Goal: Transaction & Acquisition: Purchase product/service

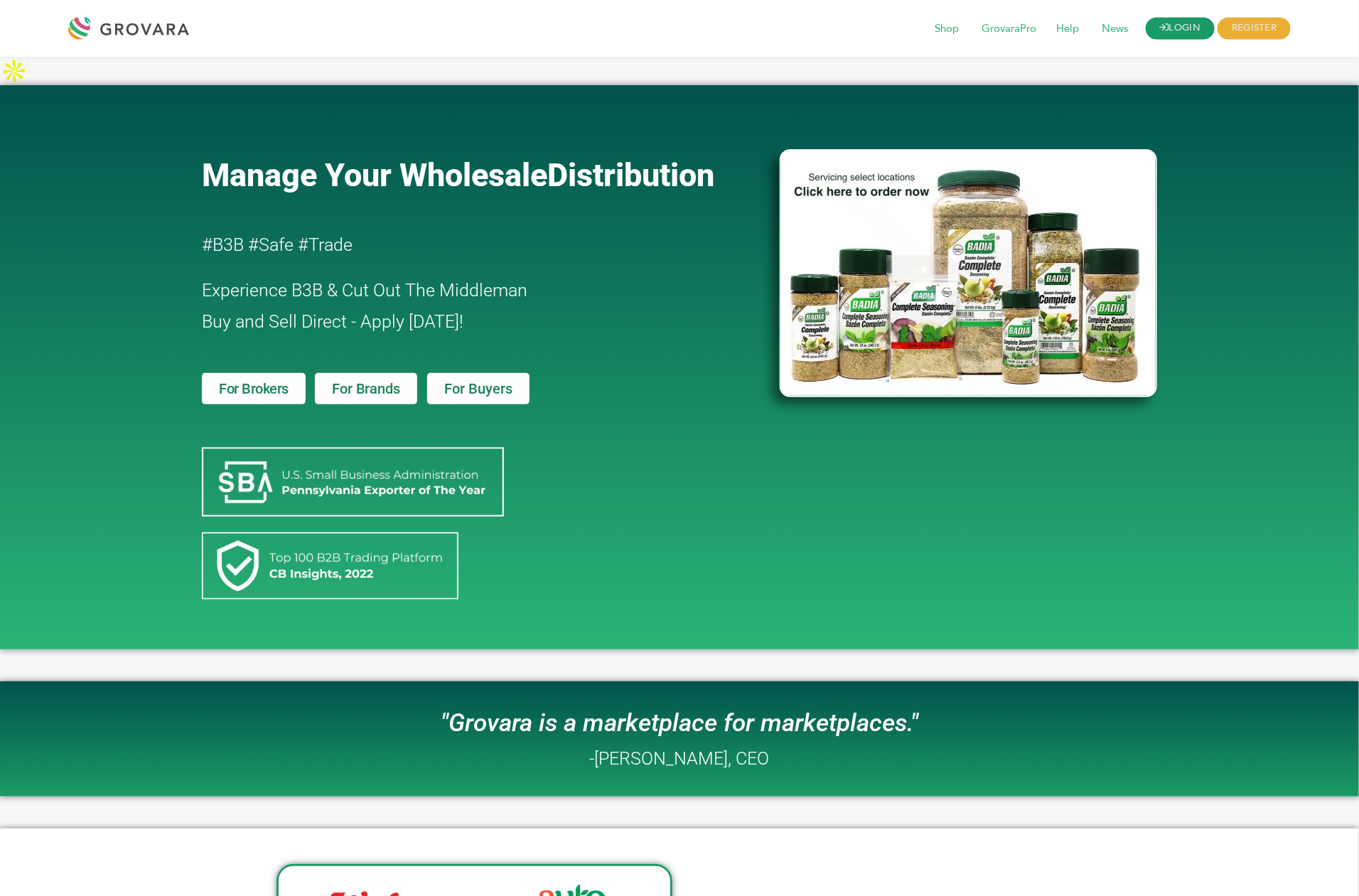
click at [1179, 31] on link "LOGIN" at bounding box center [1180, 29] width 70 height 22
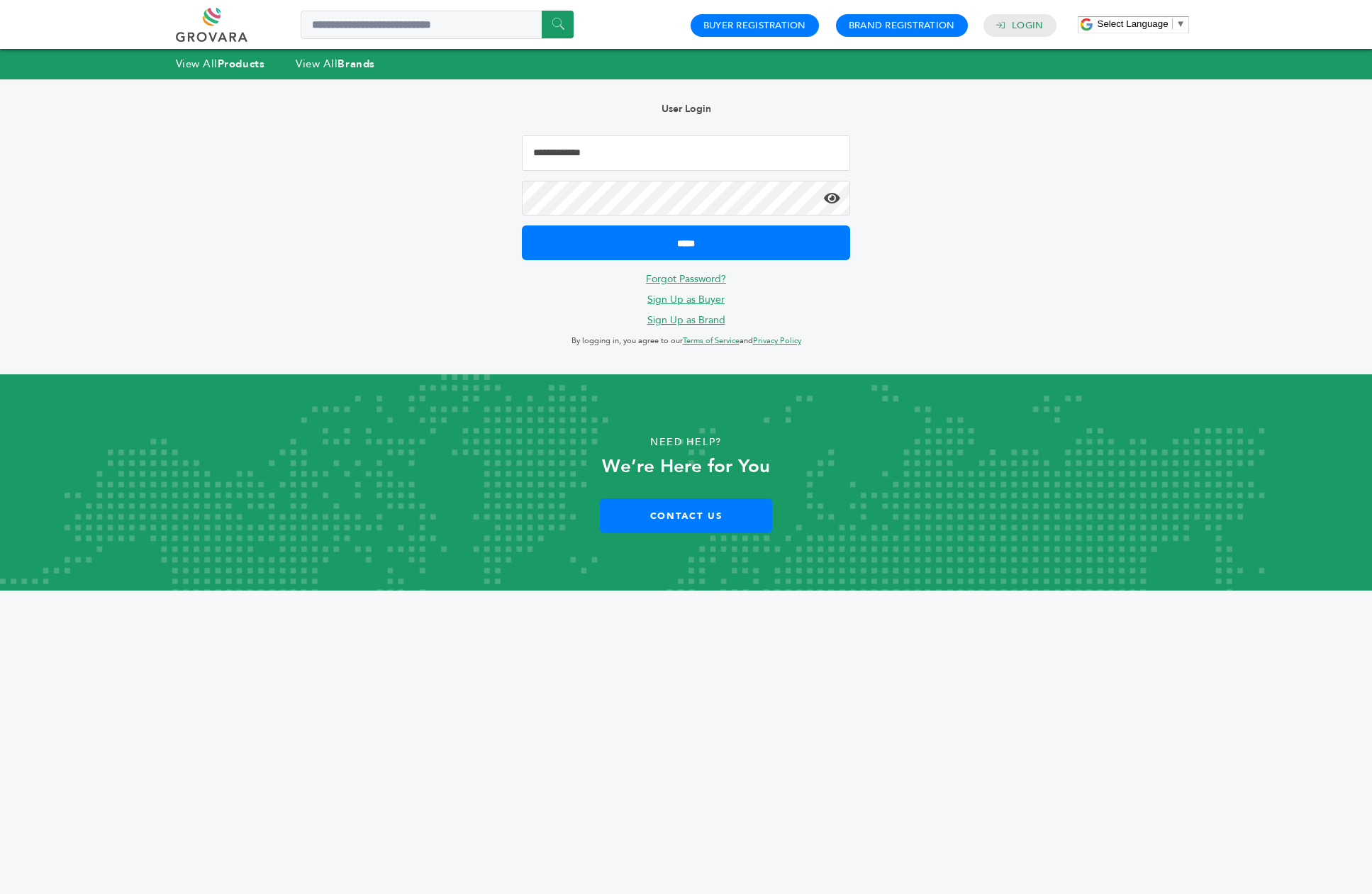
click at [586, 168] on input "Email Address" at bounding box center [687, 153] width 329 height 35
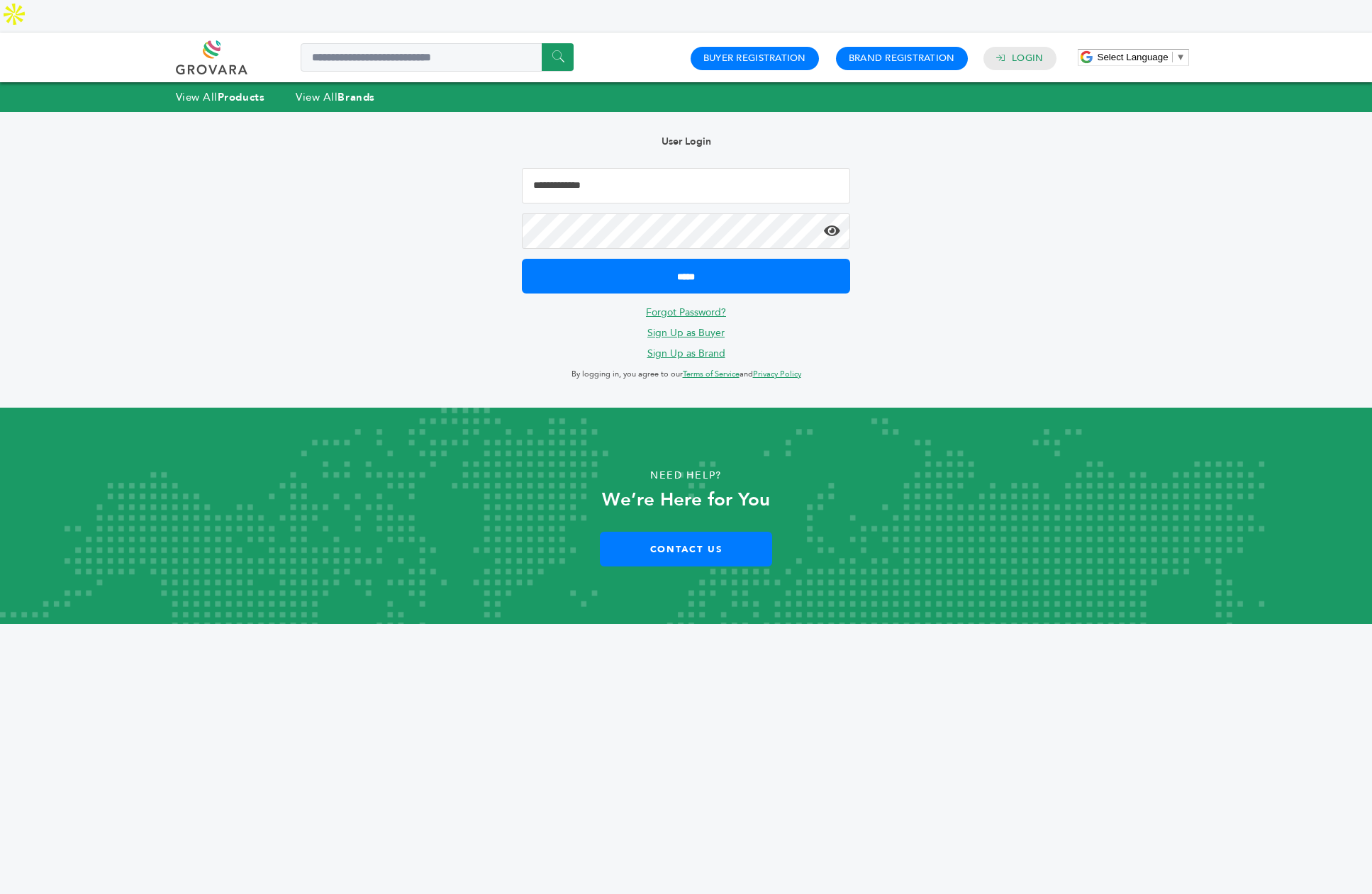
type input "**********"
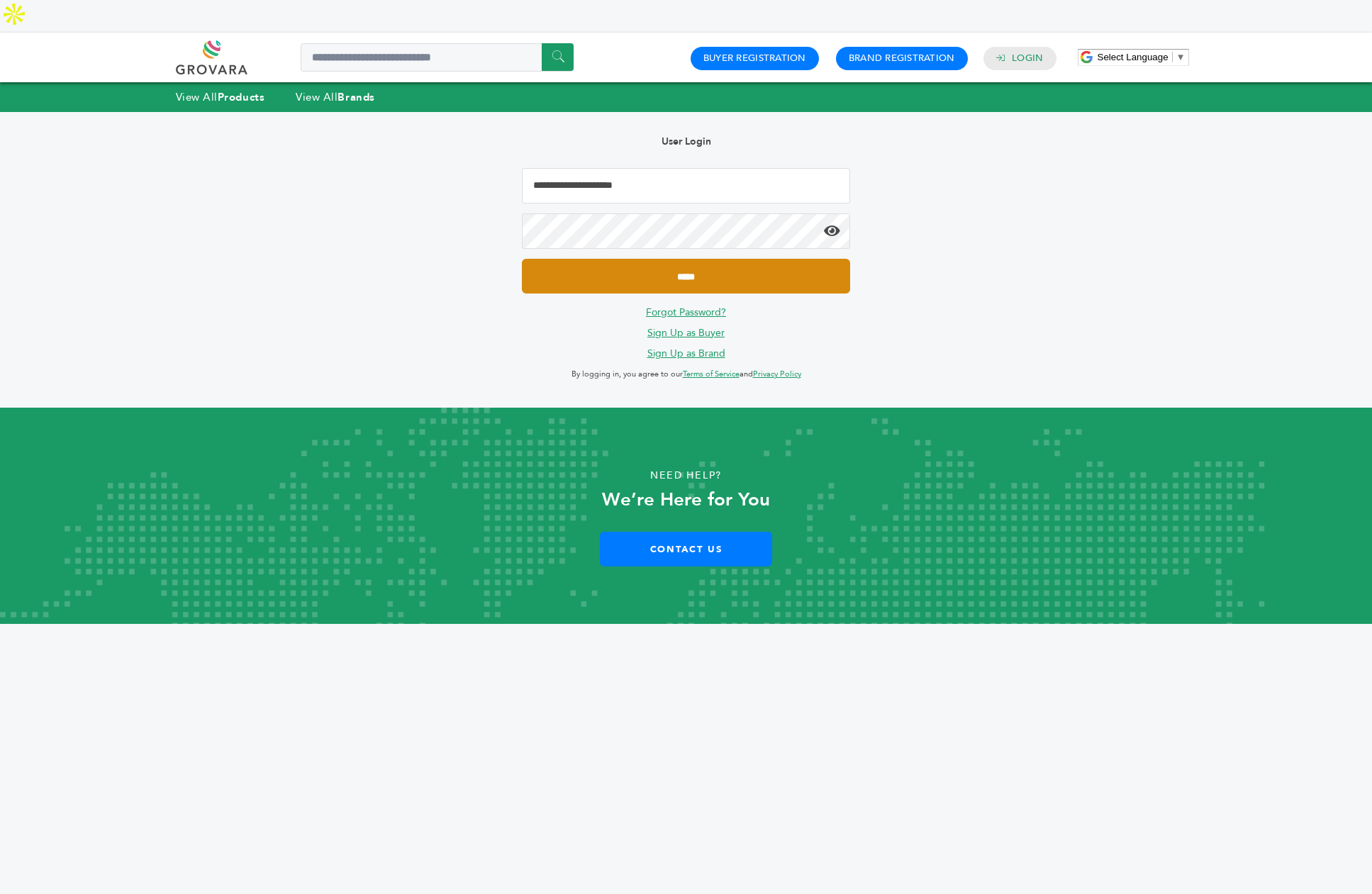
click at [658, 259] on input "*****" at bounding box center [687, 276] width 329 height 34
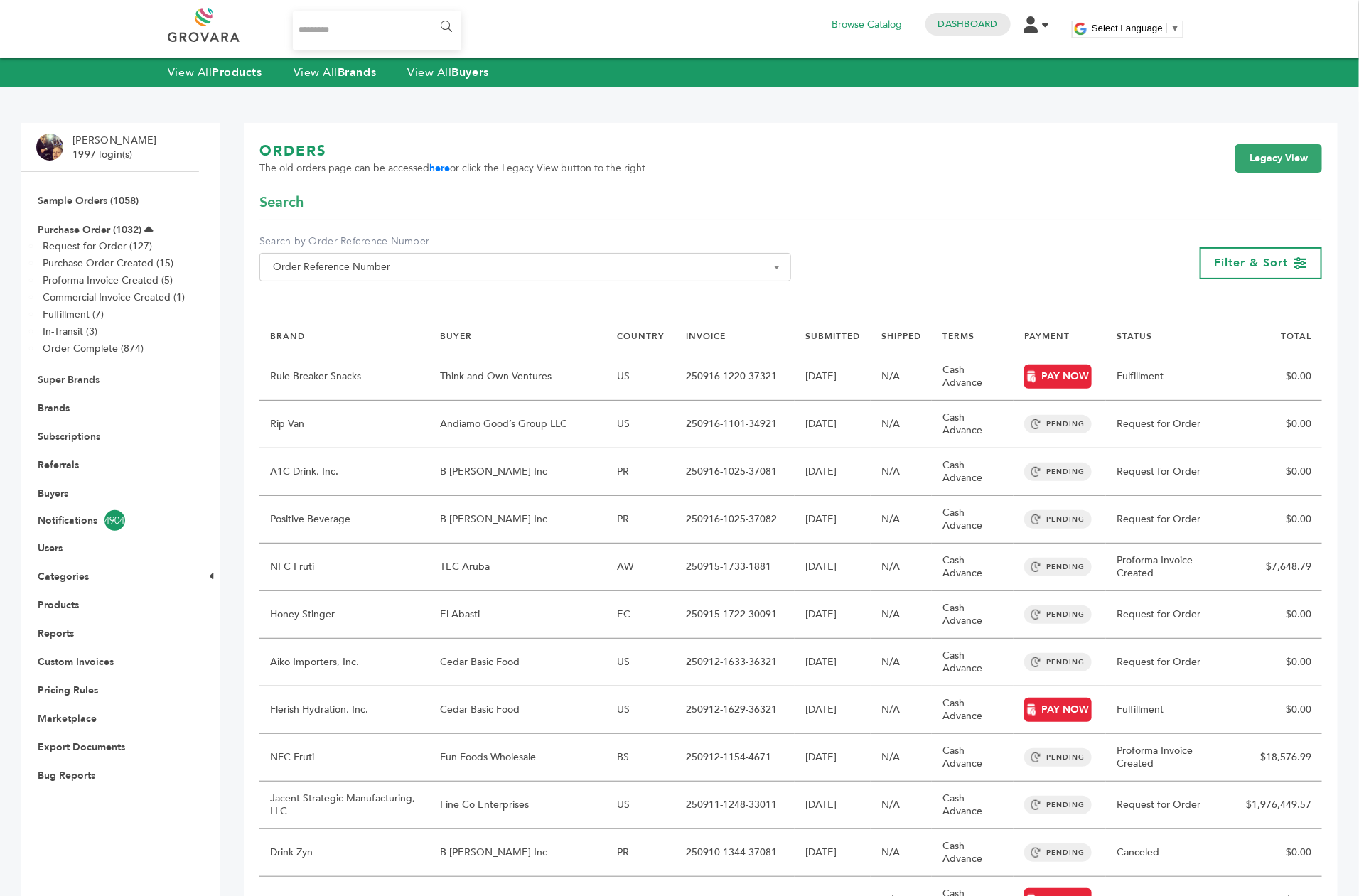
click at [351, 29] on input "Search..." at bounding box center [377, 30] width 168 height 40
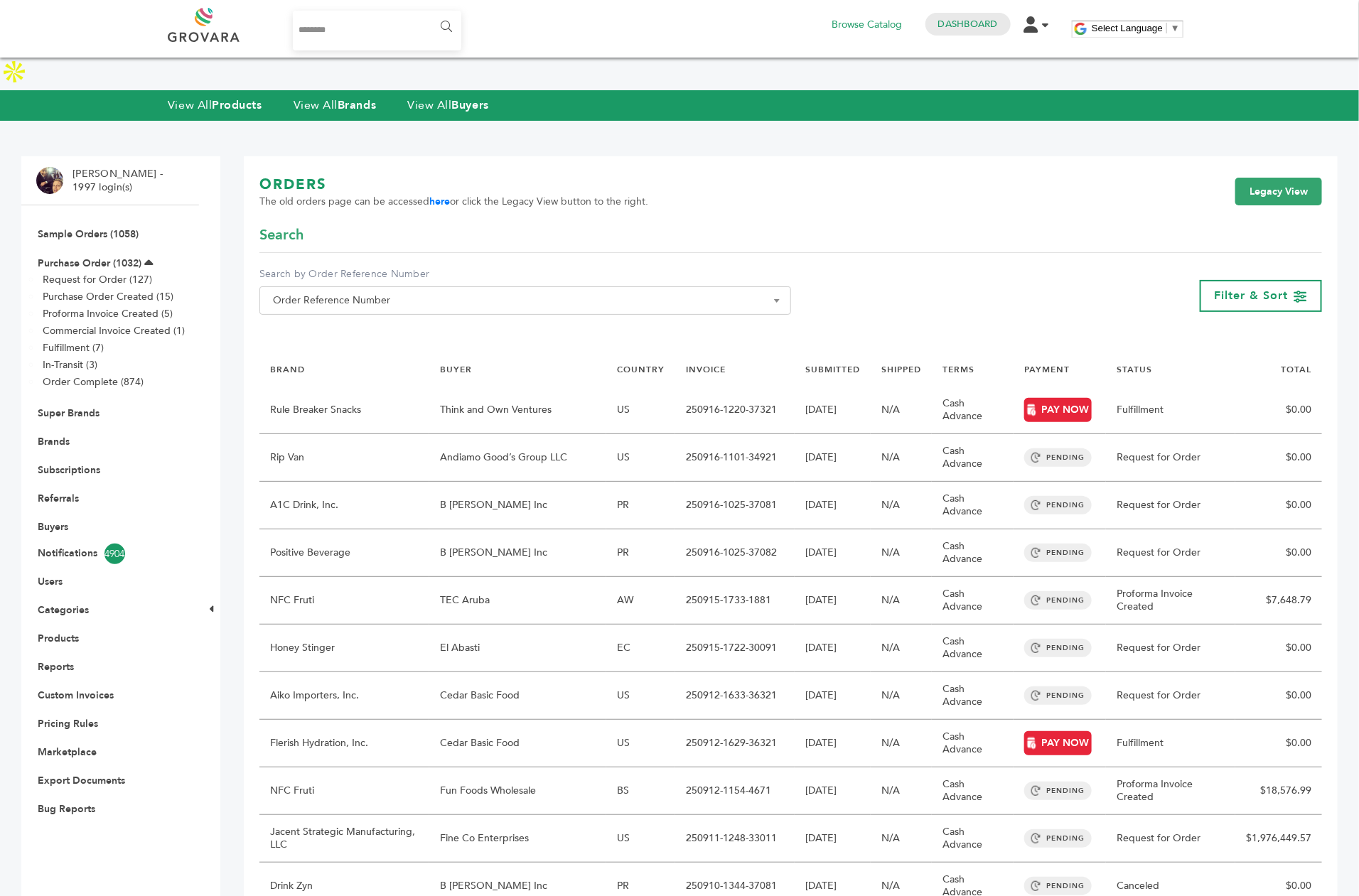
type input "********"
click at [429, 13] on input "******" at bounding box center [445, 27] width 32 height 29
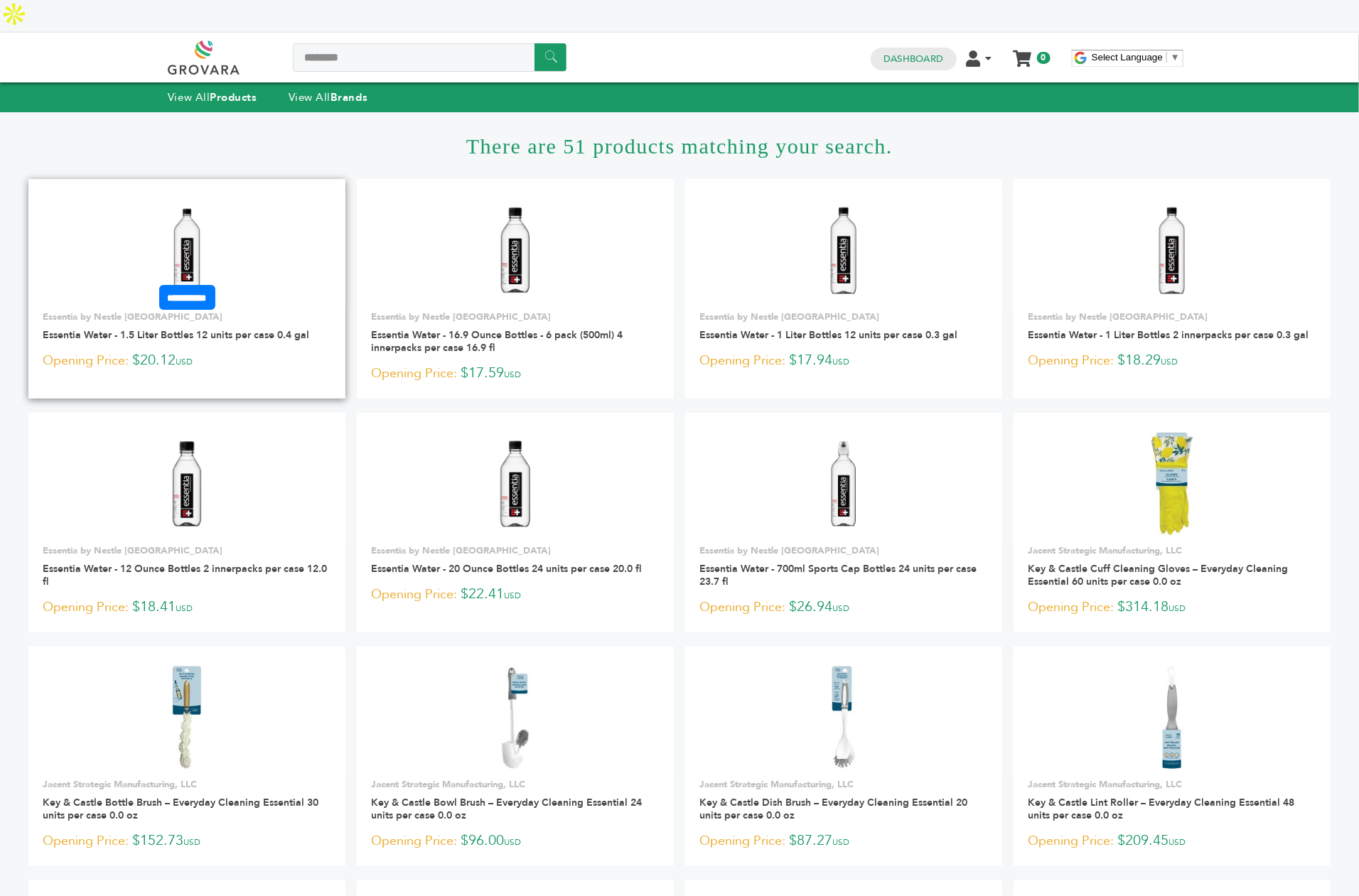
click at [190, 226] on img at bounding box center [187, 250] width 103 height 103
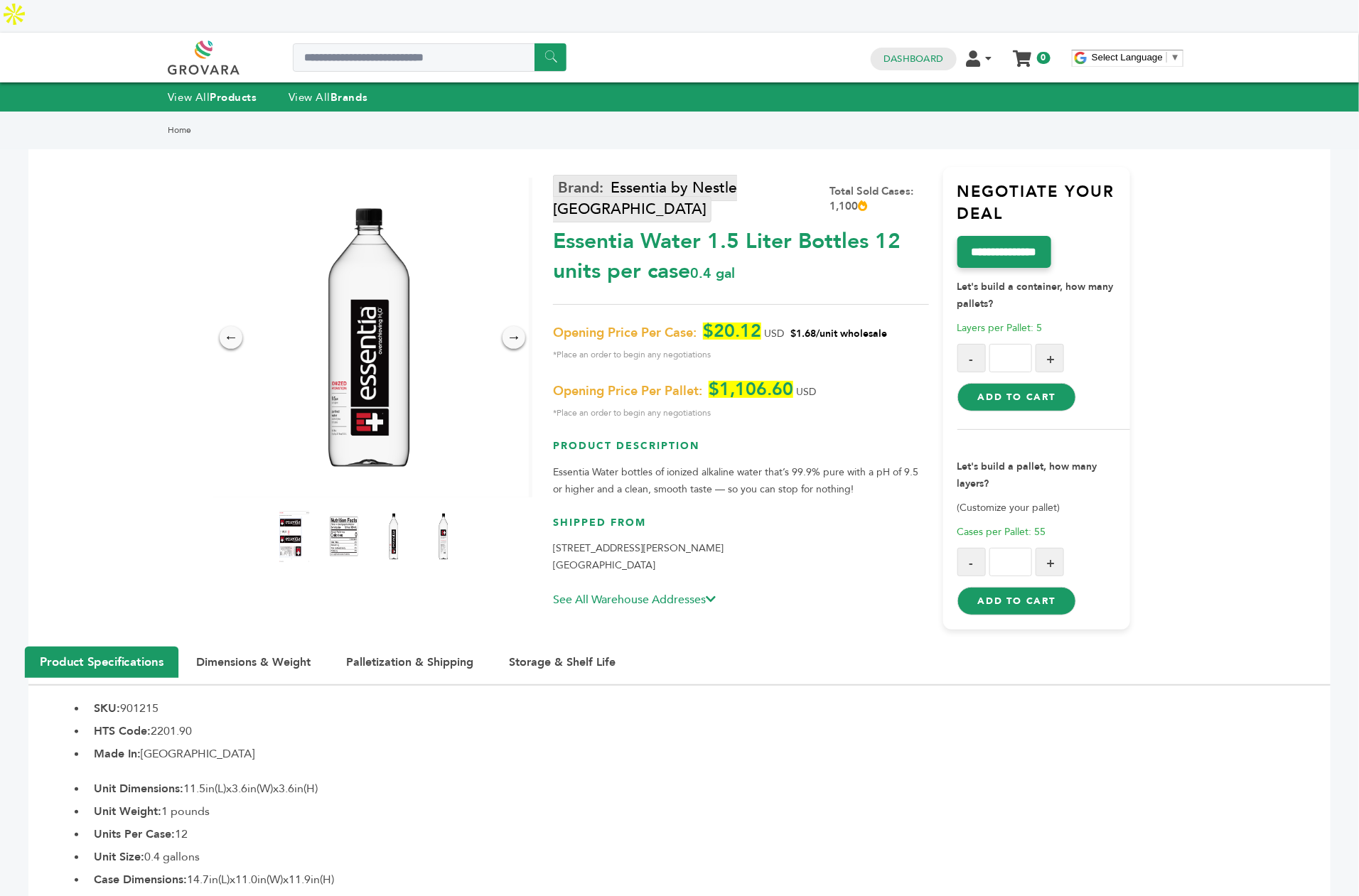
click at [664, 175] on link "Essentia by Nestle [GEOGRAPHIC_DATA]" at bounding box center [645, 198] width 184 height 47
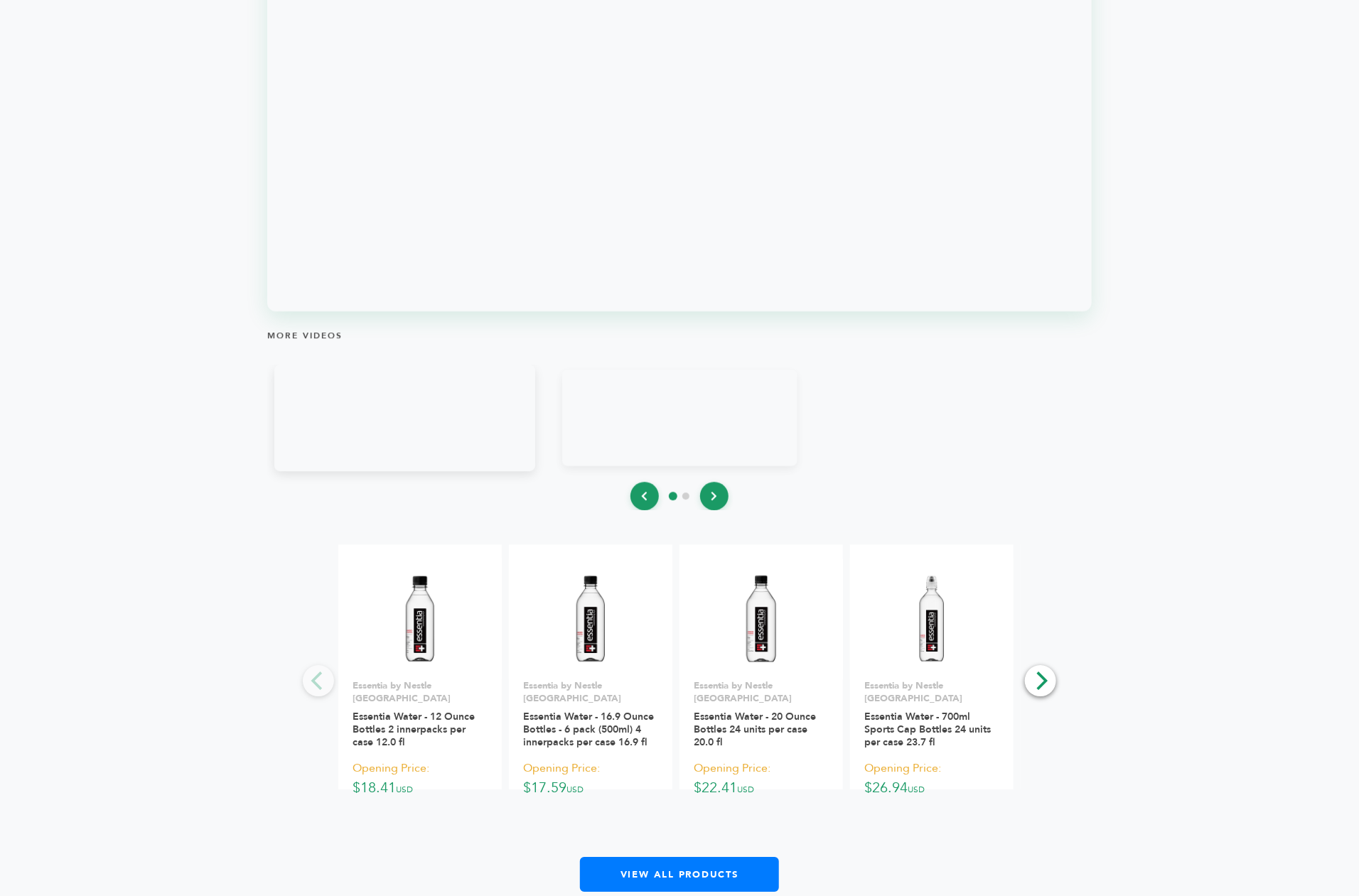
scroll to position [1807, 0]
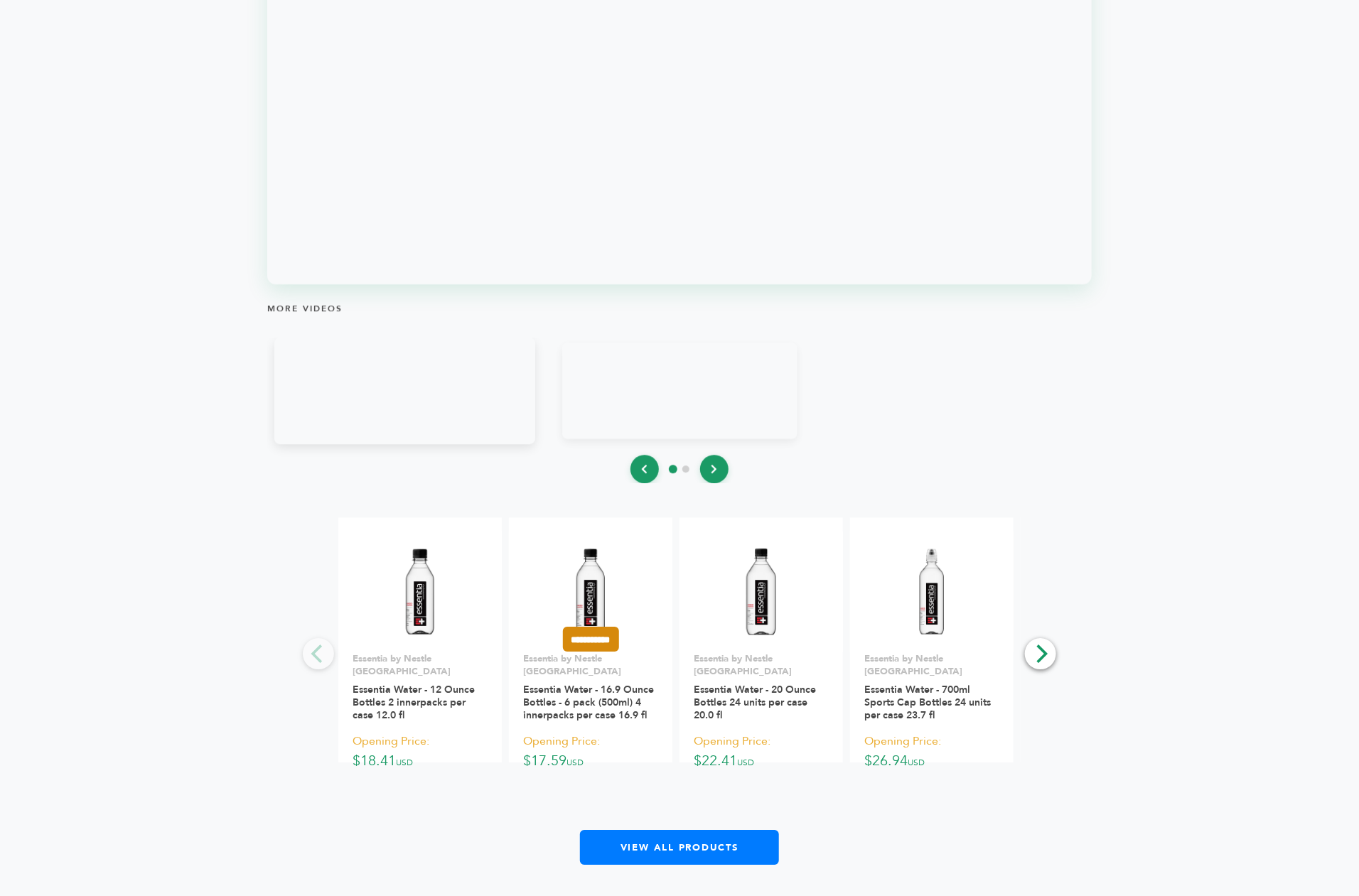
click at [606, 627] on input "**********" at bounding box center [591, 639] width 56 height 25
click at [597, 675] on input "*********" at bounding box center [592, 682] width 71 height 15
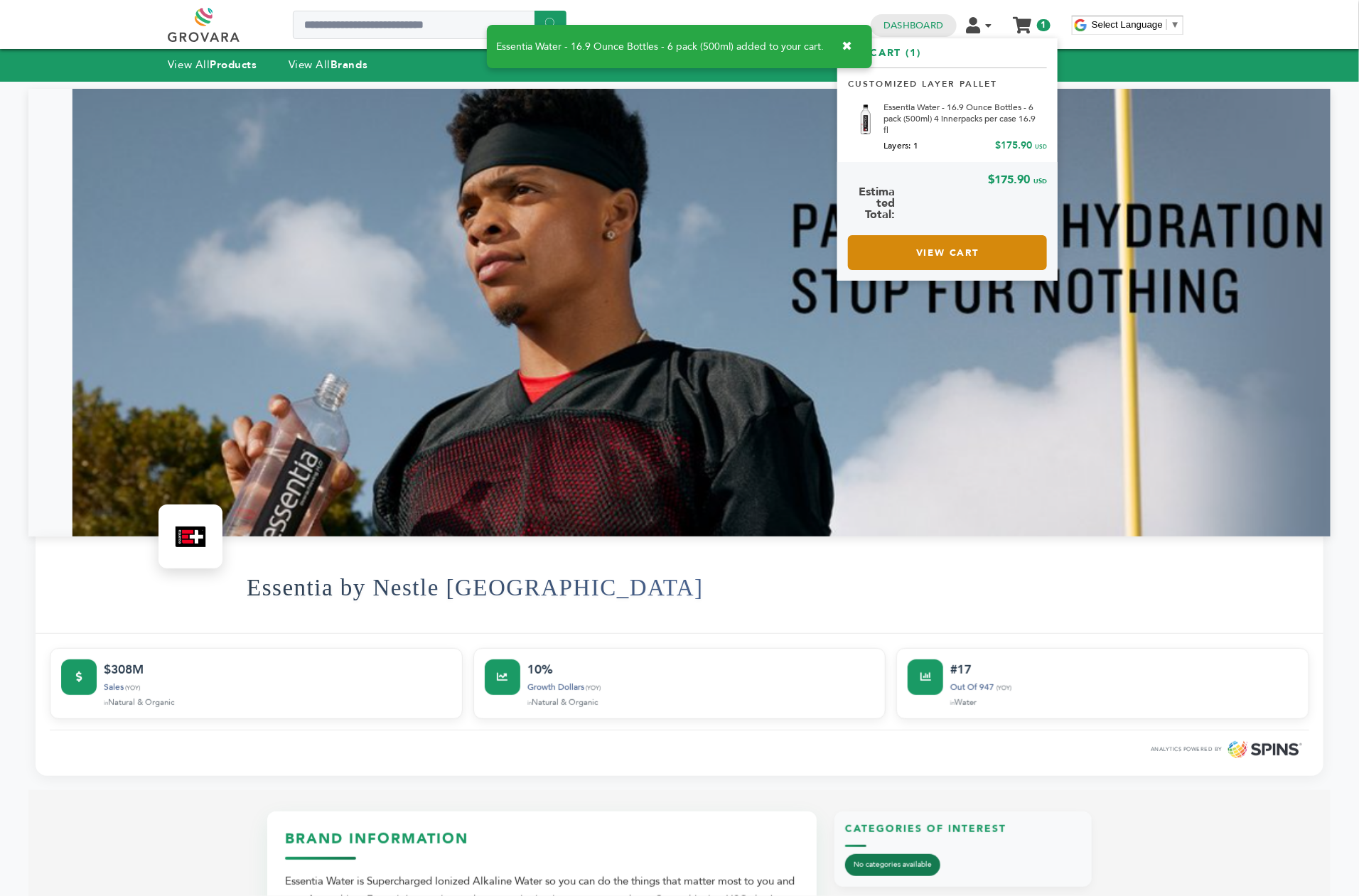
click at [928, 243] on link "View Cart" at bounding box center [948, 252] width 199 height 35
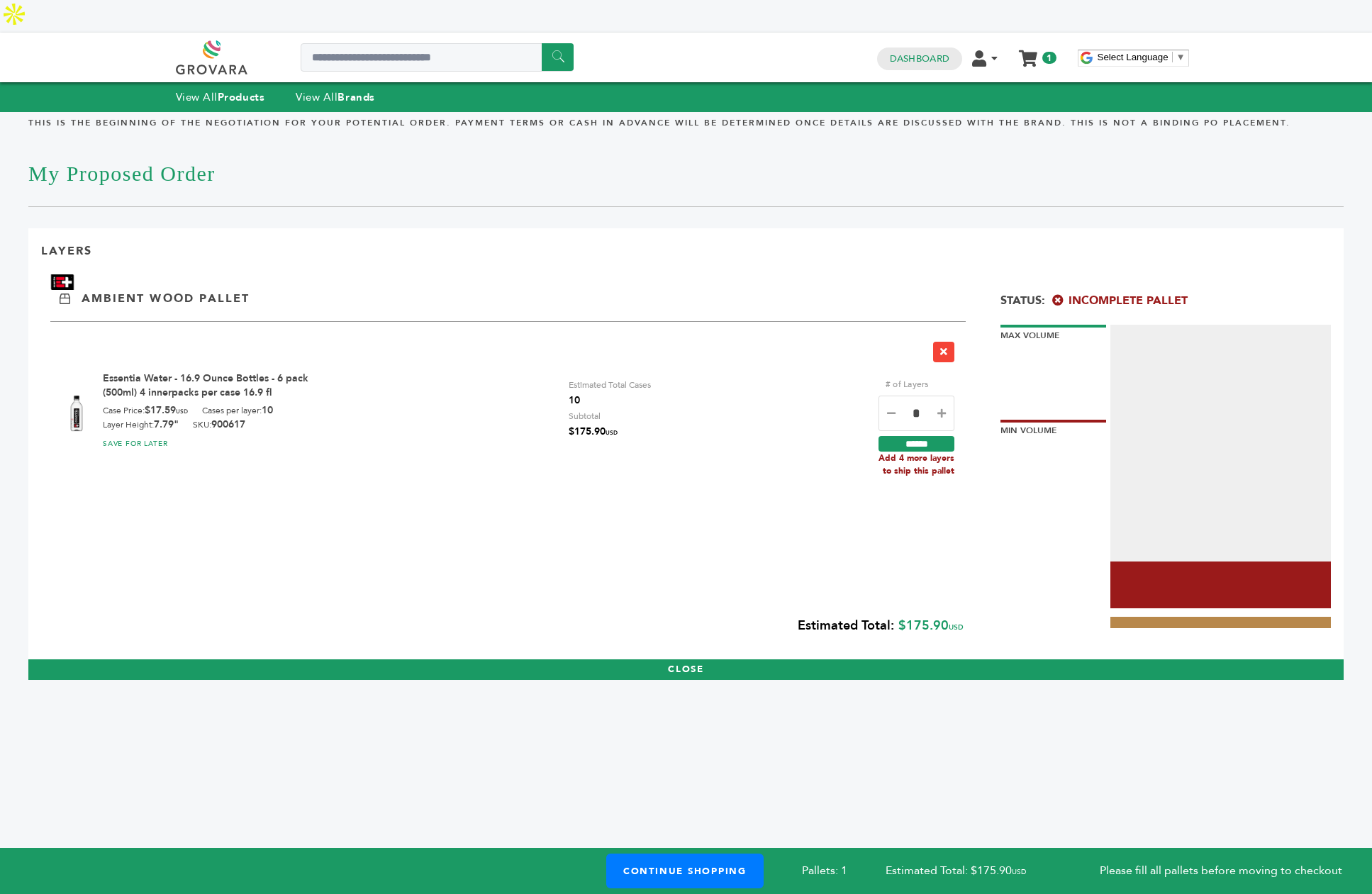
click at [945, 409] on icon at bounding box center [942, 414] width 9 height 10
type input "*"
click at [918, 436] on input "******" at bounding box center [916, 444] width 76 height 16
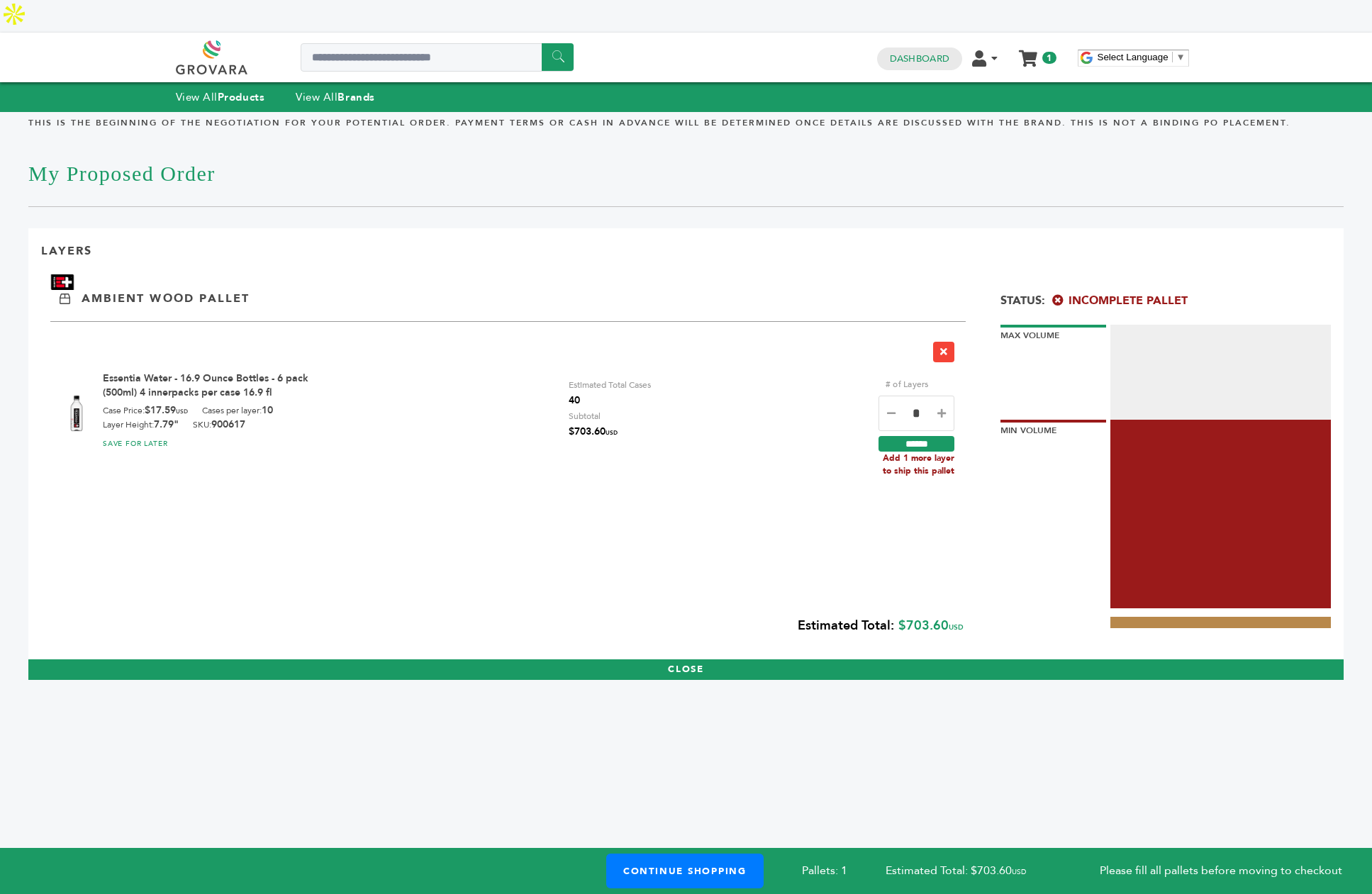
click at [939, 409] on icon at bounding box center [942, 414] width 9 height 10
type input "*"
click at [923, 436] on input "******" at bounding box center [916, 444] width 76 height 16
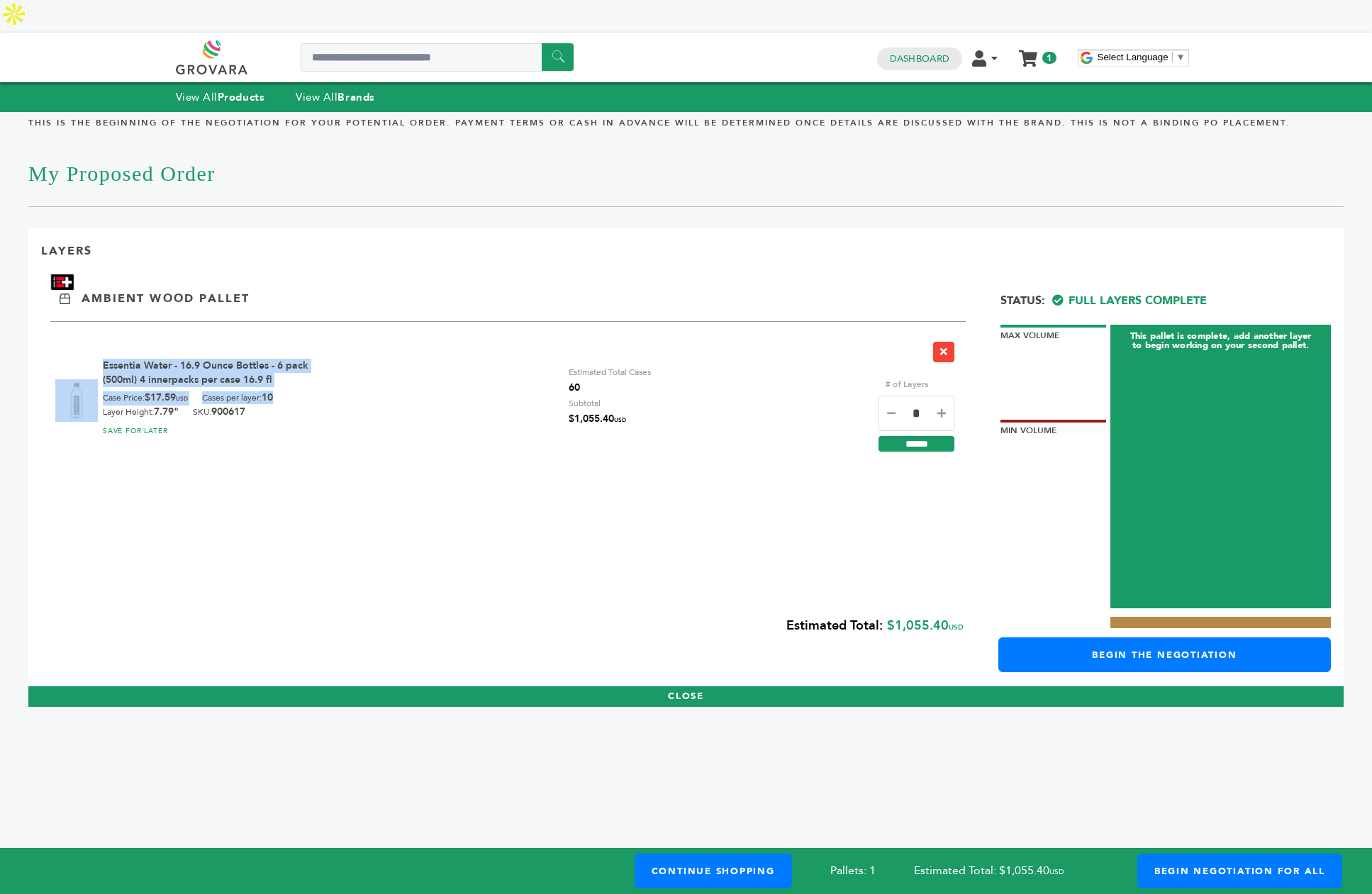
drag, startPoint x: 278, startPoint y: 382, endPoint x: 72, endPoint y: 332, distance: 212.0
click at [72, 332] on div "Essentia Water - 16.9 Ounce Bottles - 6 pack (500ml) 4 innerpacks per case 16.9…" at bounding box center [508, 394] width 915 height 146
click at [223, 423] on div "SAVE FOR LATER" at bounding box center [221, 430] width 238 height 14
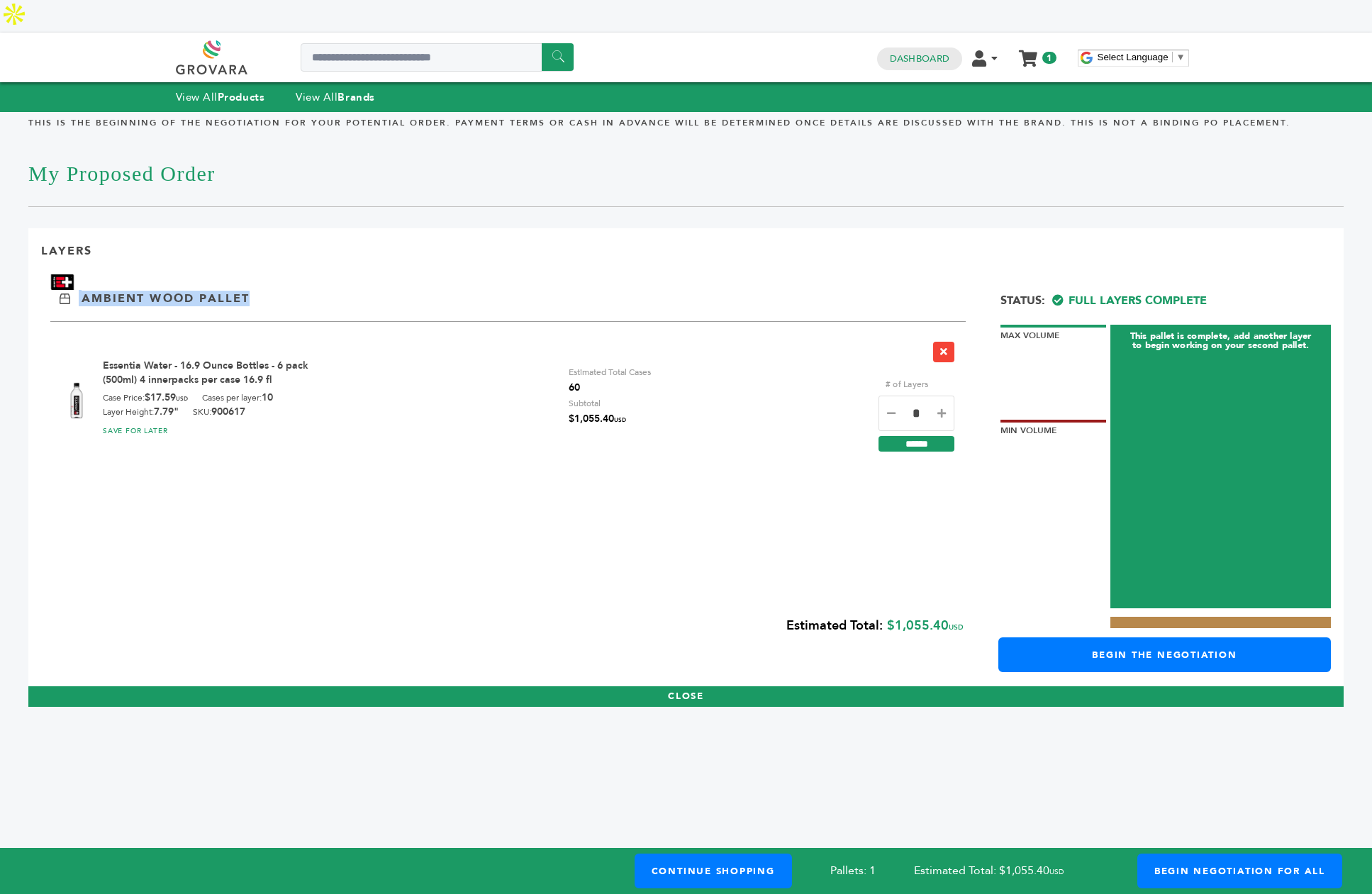
drag, startPoint x: 253, startPoint y: 262, endPoint x: 78, endPoint y: 262, distance: 175.0
click at [78, 274] on div "Ambient Wood Pallet" at bounding box center [686, 290] width 1290 height 32
click at [272, 274] on div "Ambient Wood Pallet" at bounding box center [686, 290] width 1290 height 32
click at [930, 53] on link "Dashboard" at bounding box center [920, 59] width 59 height 13
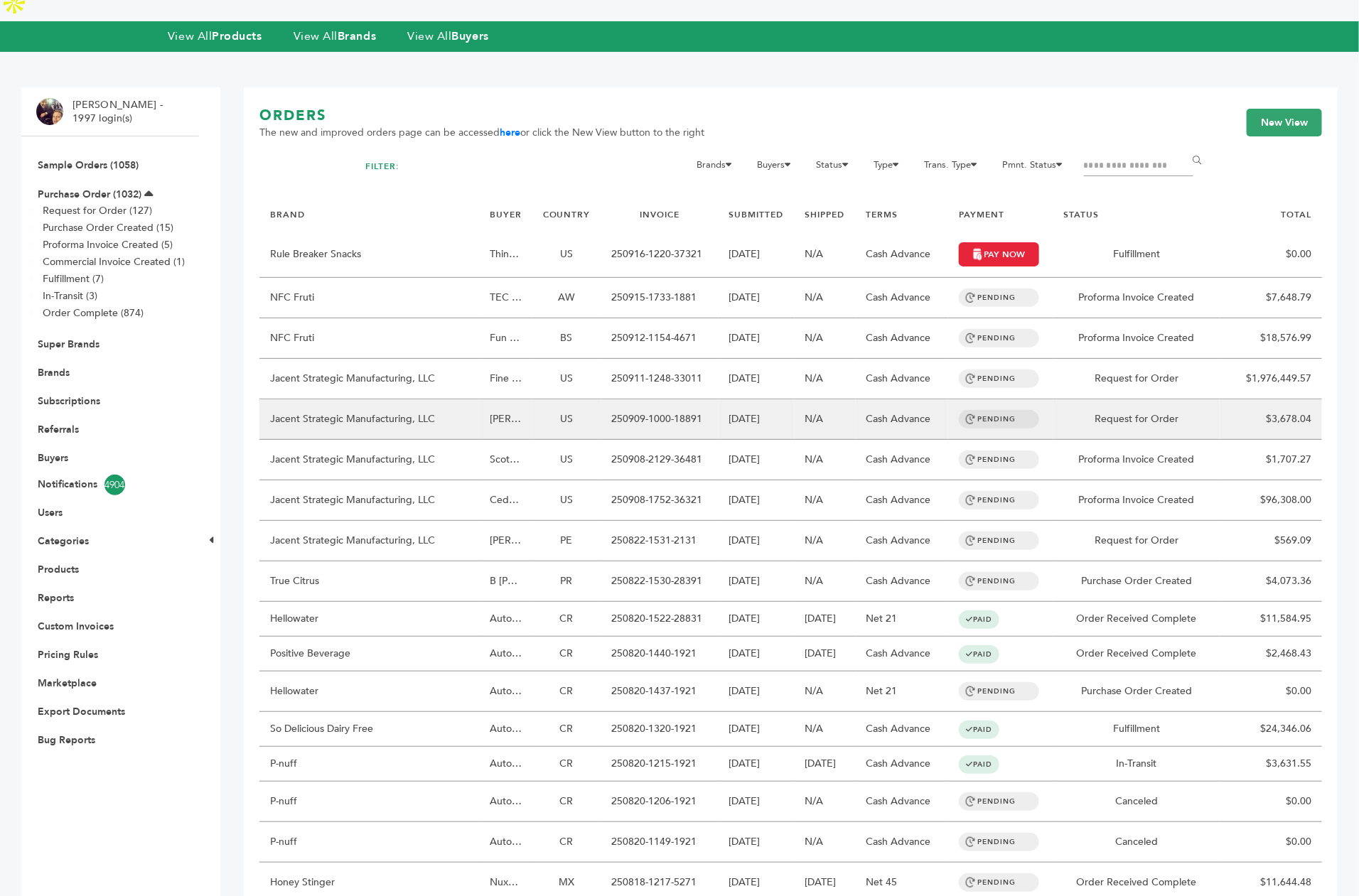
scroll to position [92, 0]
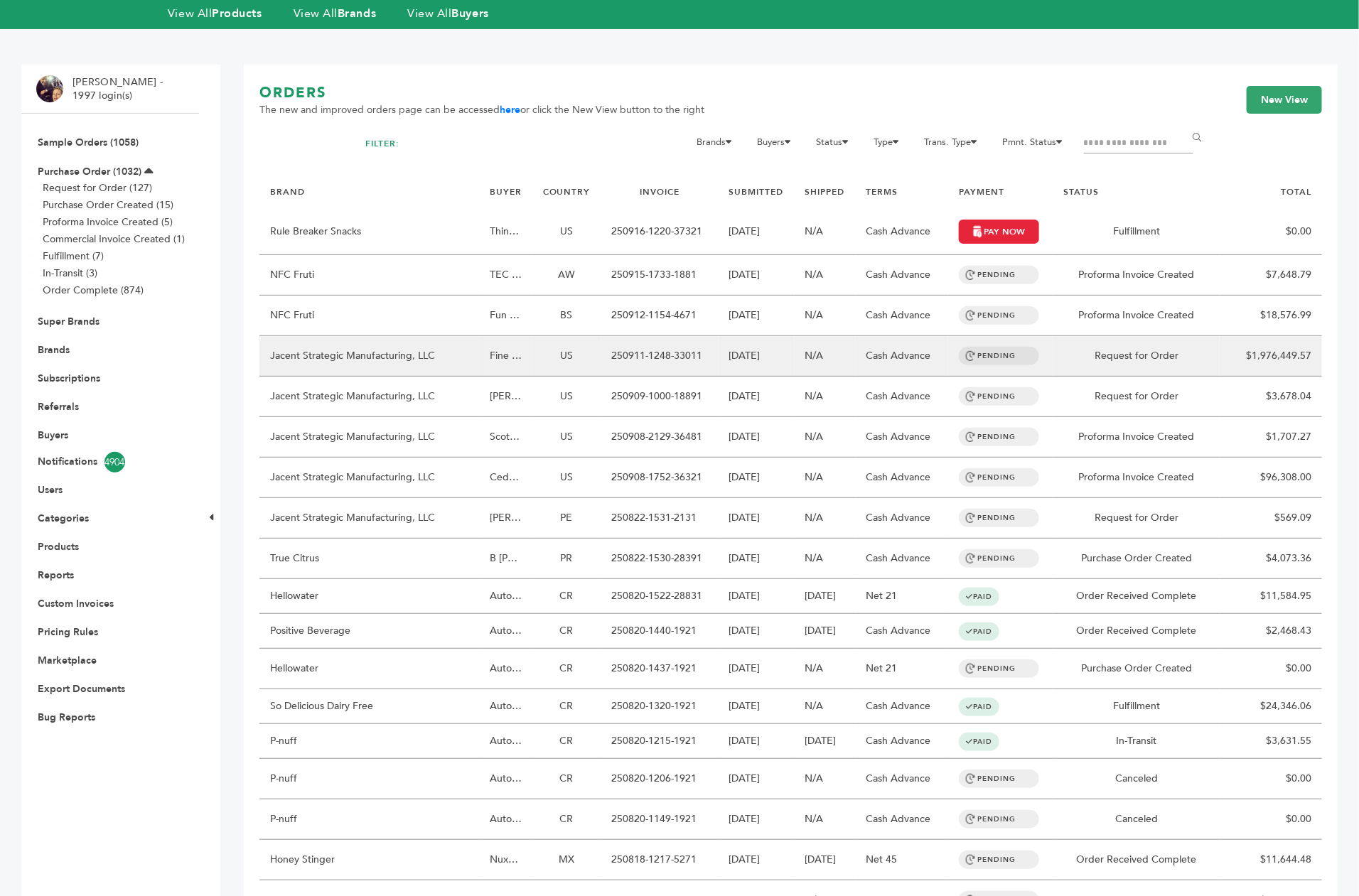
click at [410, 336] on td "Jacent Strategic Manufacturing, LLC" at bounding box center [369, 356] width 219 height 41
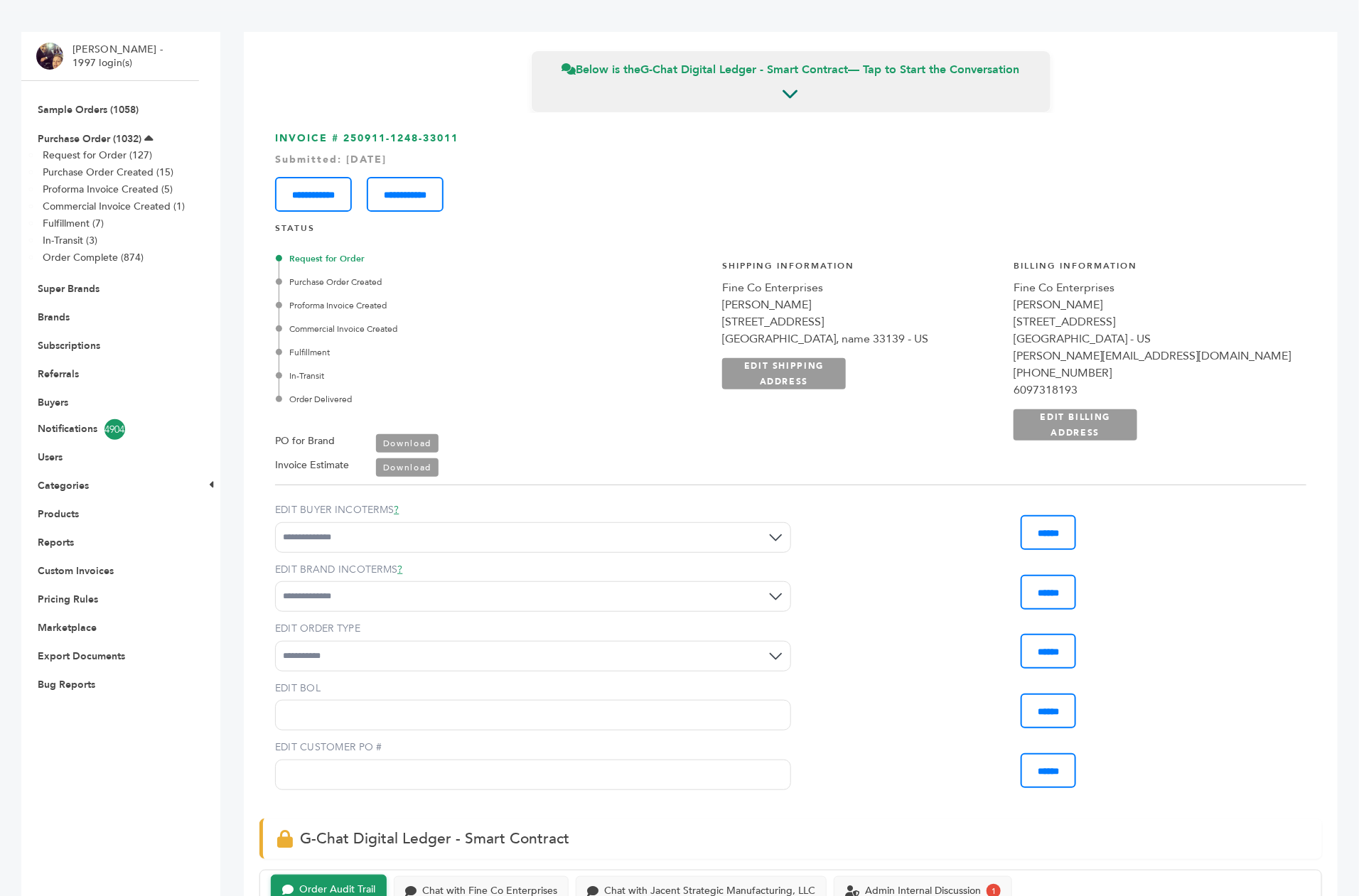
scroll to position [126, 0]
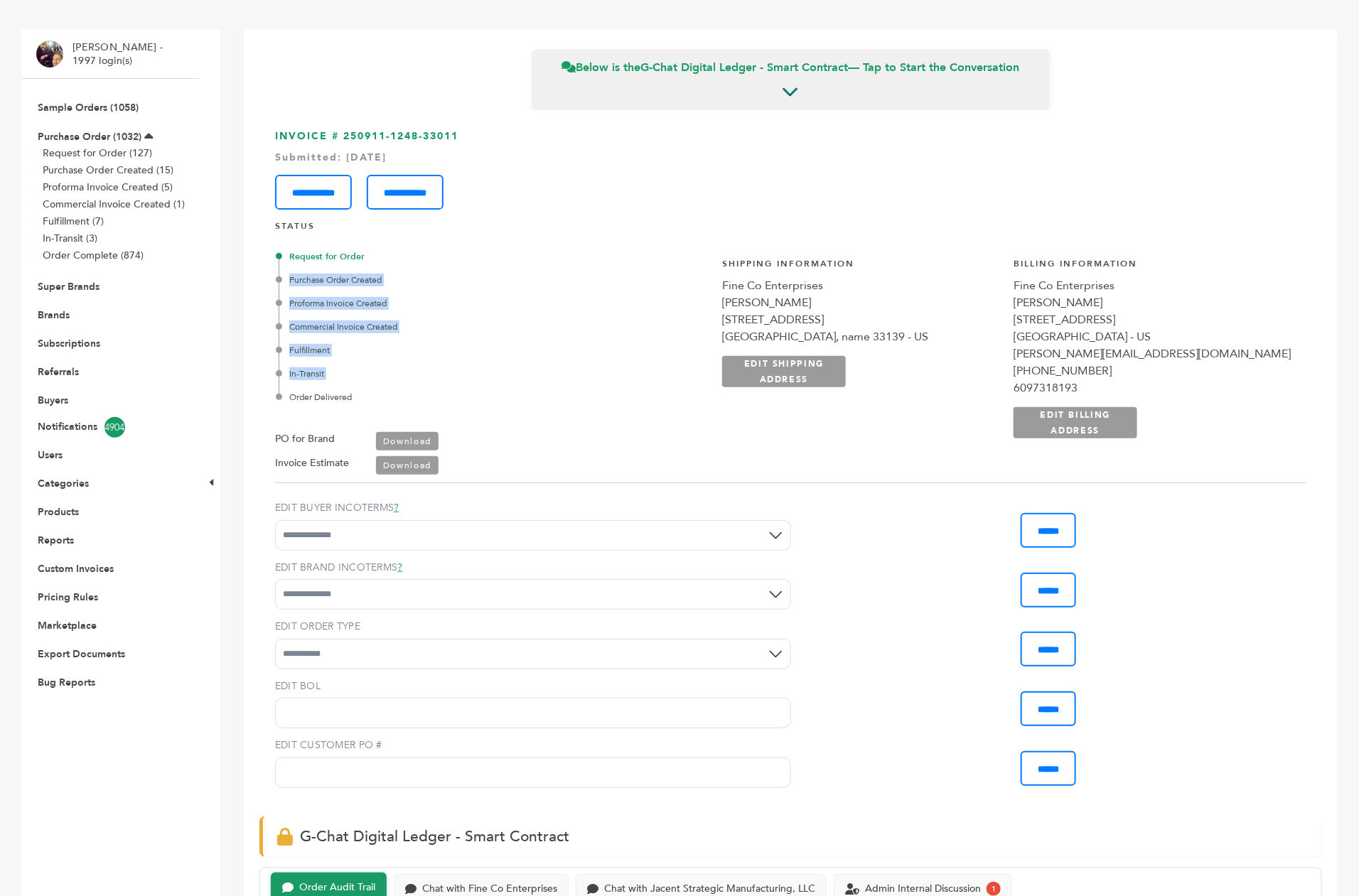
drag, startPoint x: 299, startPoint y: 232, endPoint x: 376, endPoint y: 354, distance: 144.3
click at [376, 354] on div "Request for Order Purchase Order Created Proforma Invoice Created Commercial In…" at bounding box center [458, 327] width 358 height 154
click at [480, 388] on div "Request for Order Purchase Order Created Proforma Invoice Created Commercial In…" at bounding box center [455, 357] width 361 height 236
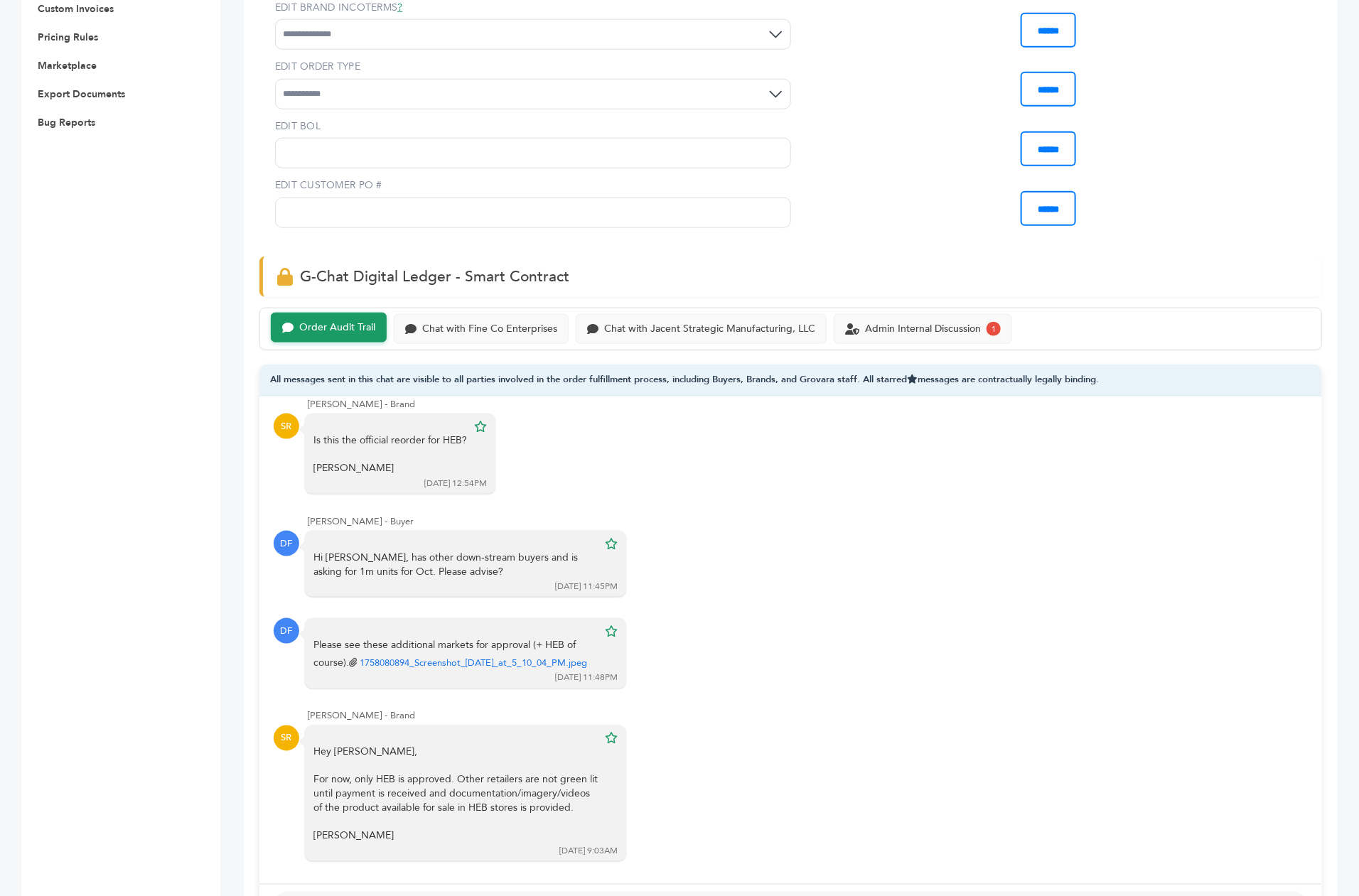
scroll to position [697, 0]
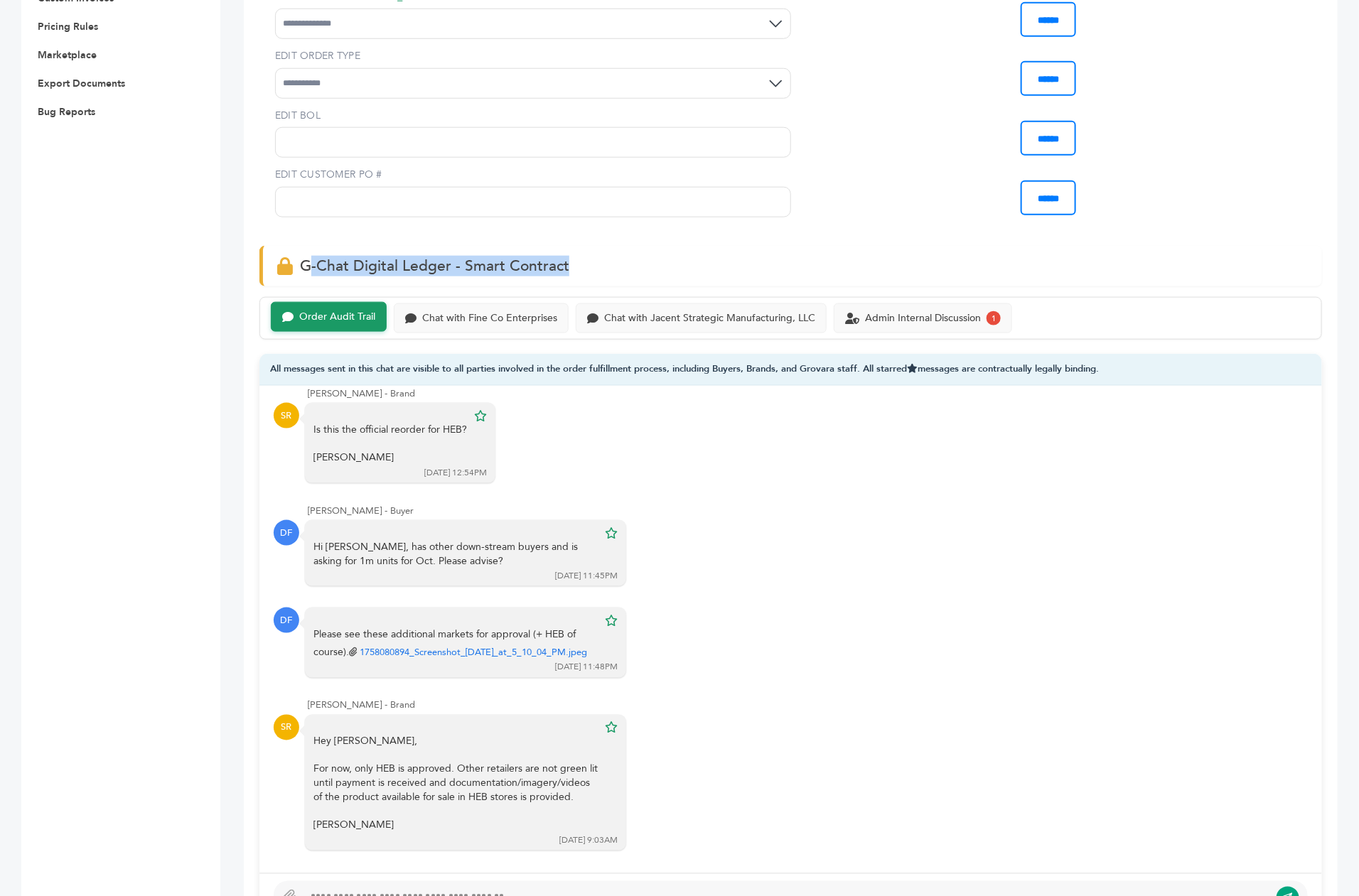
drag, startPoint x: 578, startPoint y: 235, endPoint x: 306, endPoint y: 240, distance: 272.0
click at [306, 246] on div "G-Chat Digital Ledger - Smart Contract" at bounding box center [791, 266] width 1063 height 41
click at [457, 311] on div "Chat with Fine Co Enterprises" at bounding box center [490, 317] width 135 height 12
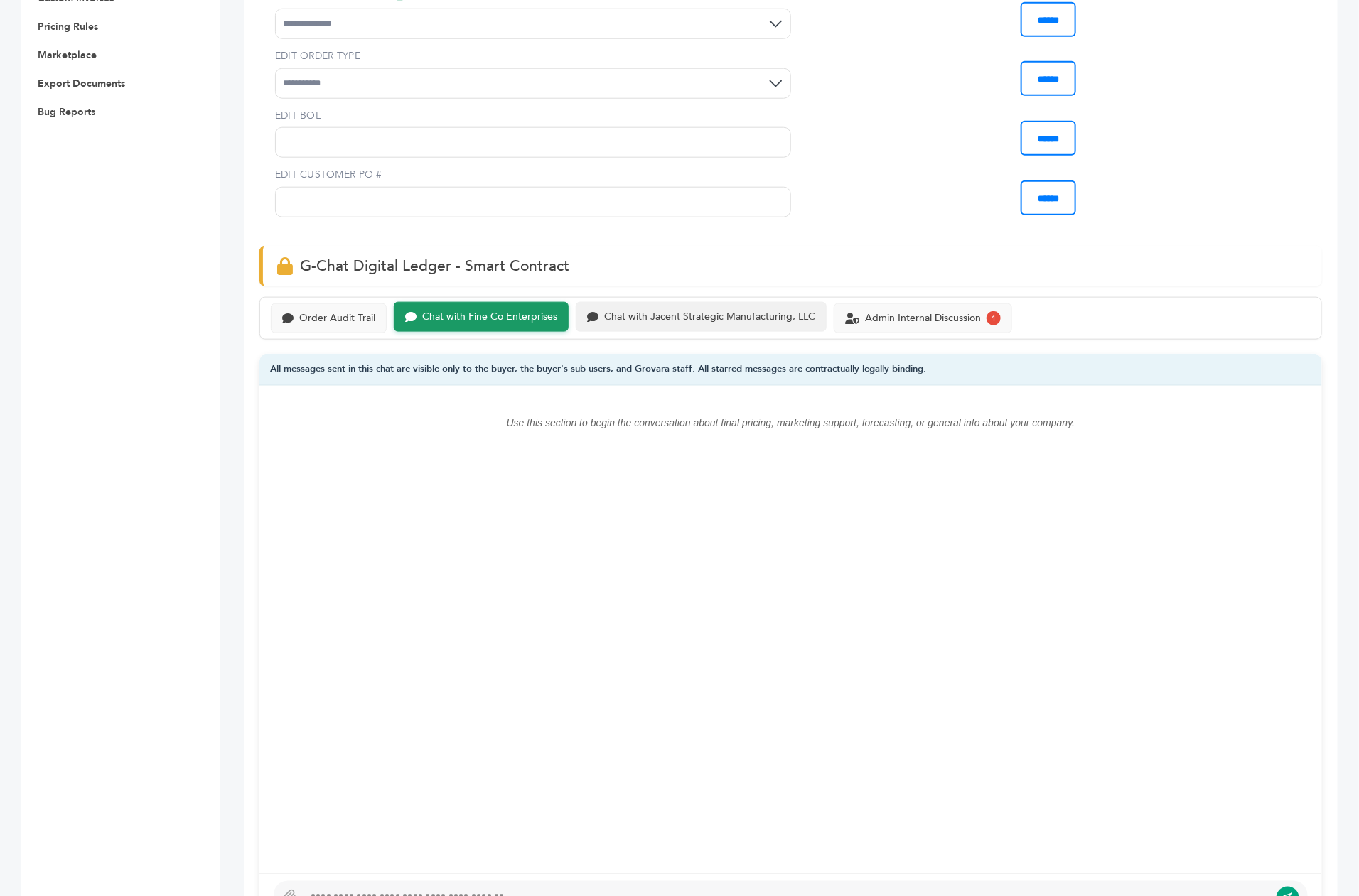
click at [633, 311] on div "Chat with Jacent Strategic Manufacturing, LLC" at bounding box center [709, 317] width 211 height 12
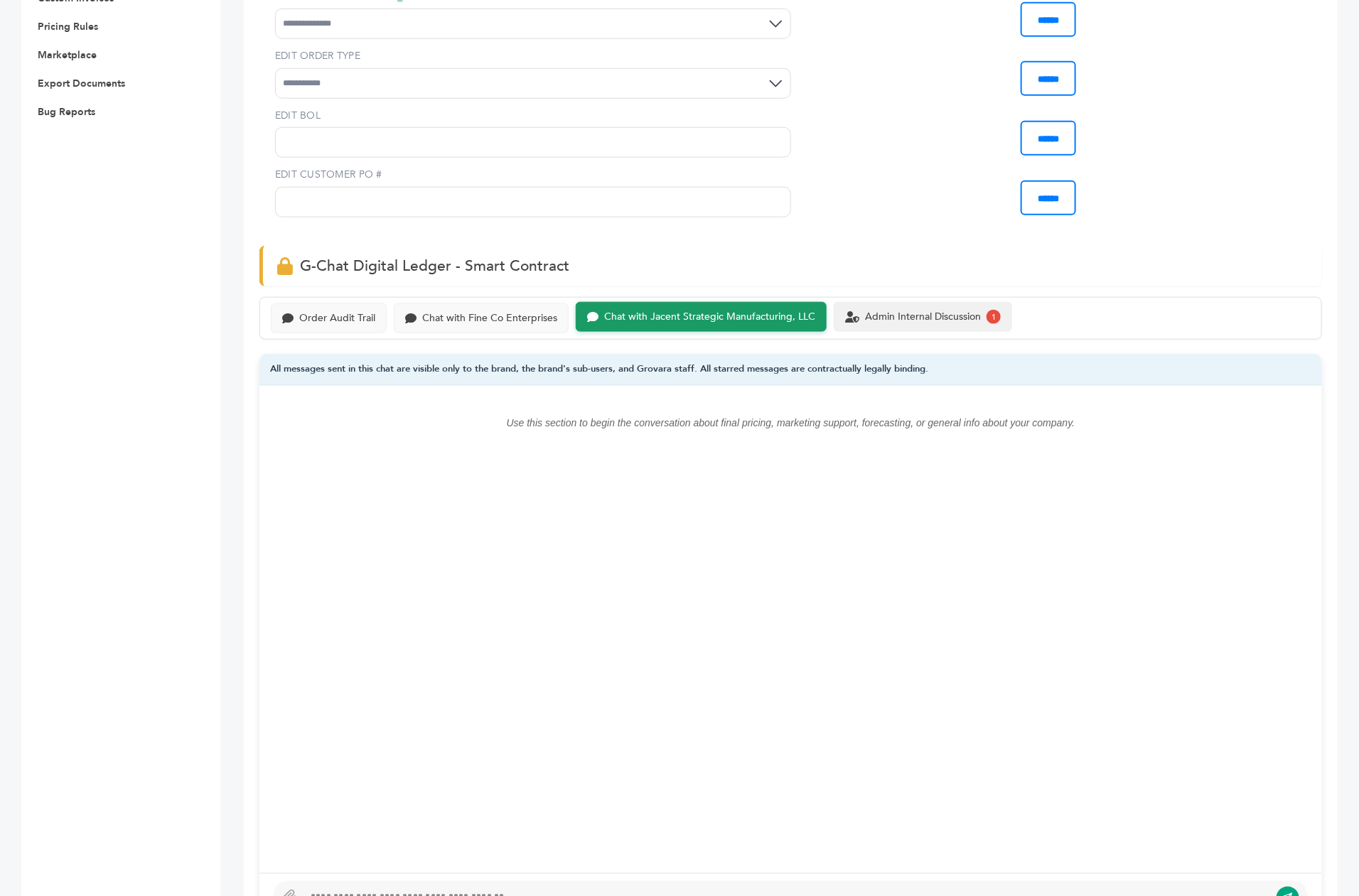
click at [920, 302] on div "Admin Internal Discussion 1" at bounding box center [923, 317] width 179 height 30
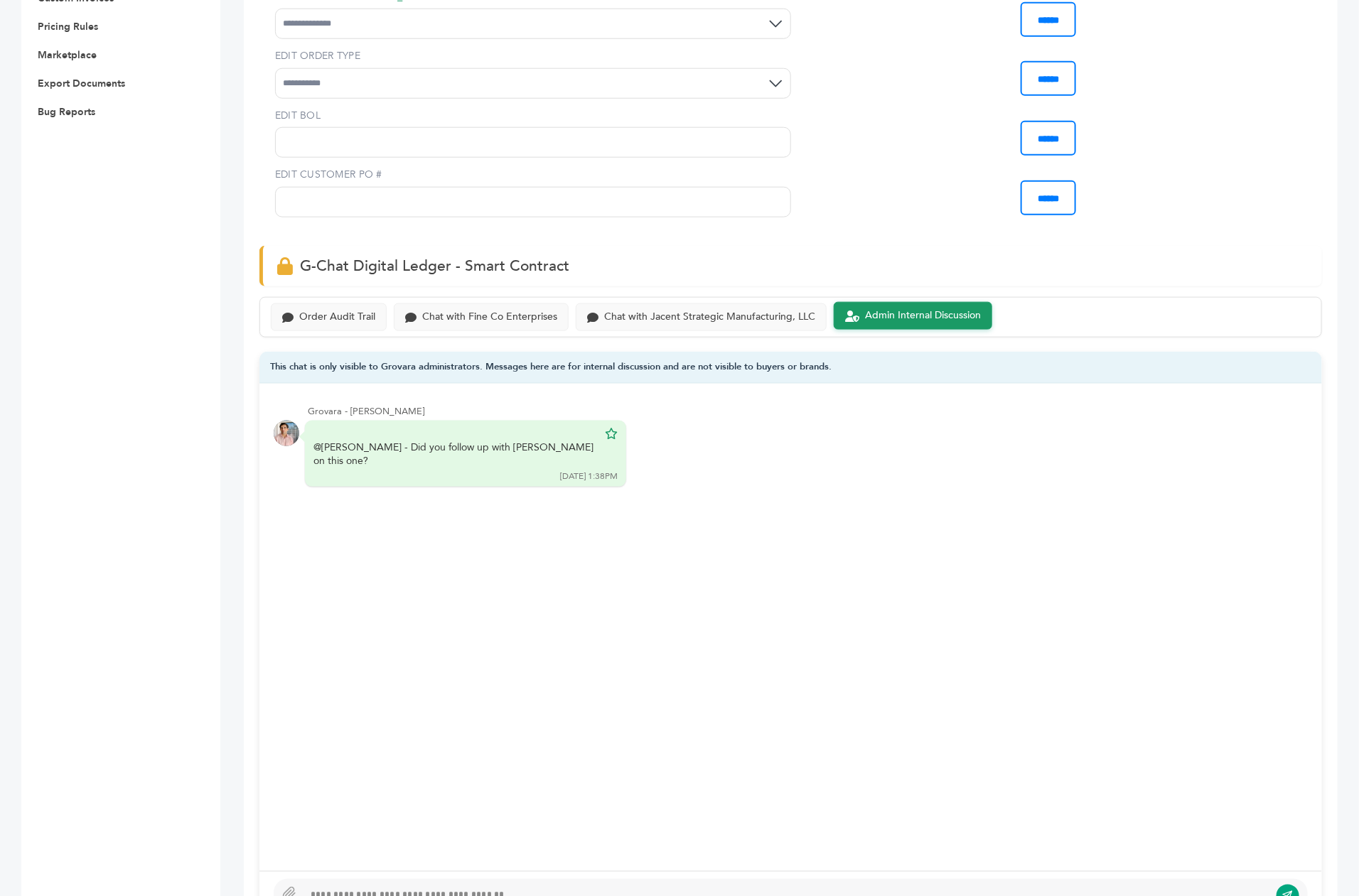
click at [506, 297] on div "Order Audit Trail Chat with Fine Co Enterprises Chat with Jacent Strategic Manu…" at bounding box center [791, 317] width 1063 height 41
click at [493, 302] on div "Chat with Fine Co Enterprises" at bounding box center [481, 316] width 175 height 28
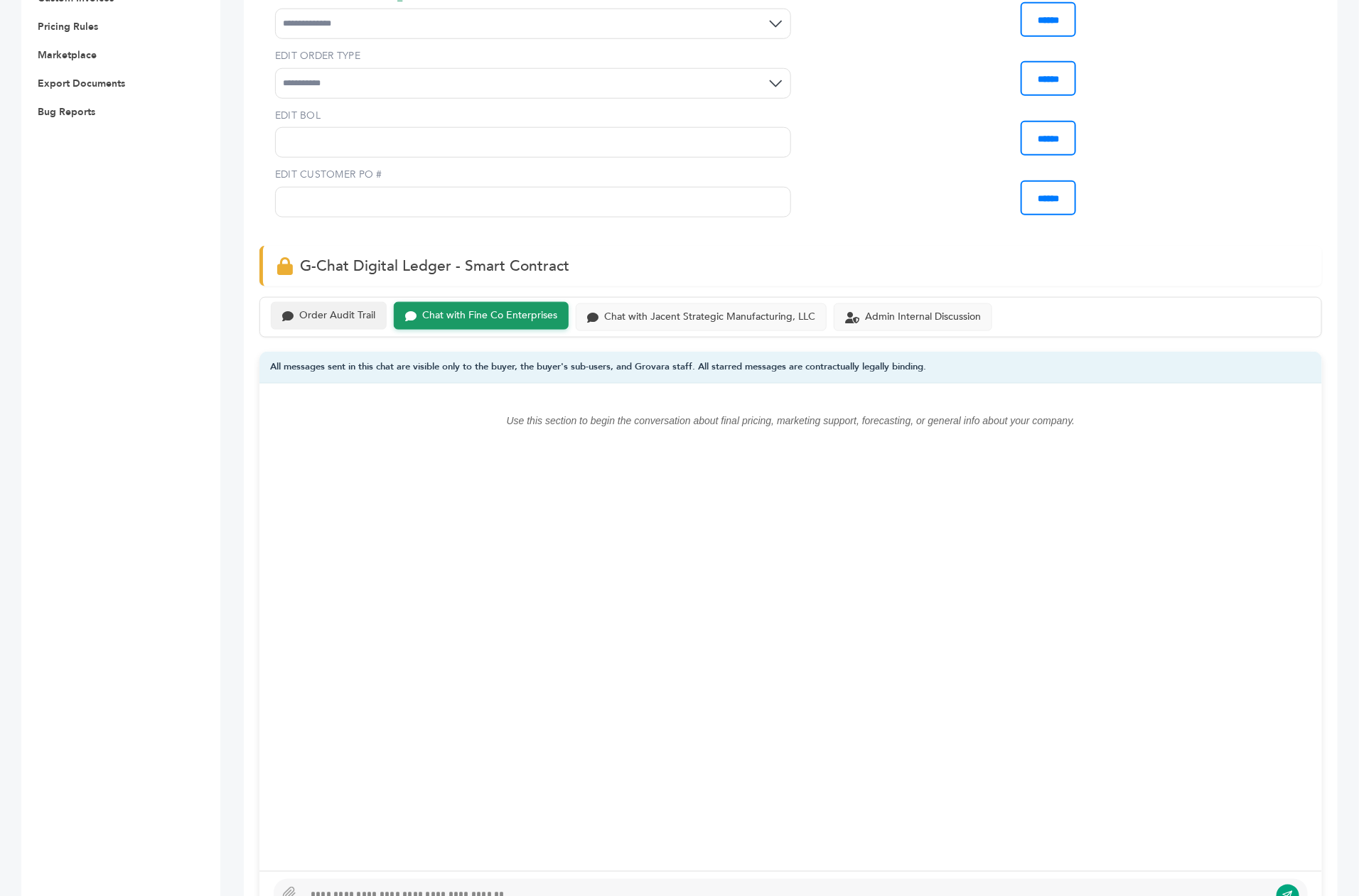
click at [346, 302] on div "Order Audit Trail" at bounding box center [328, 316] width 116 height 28
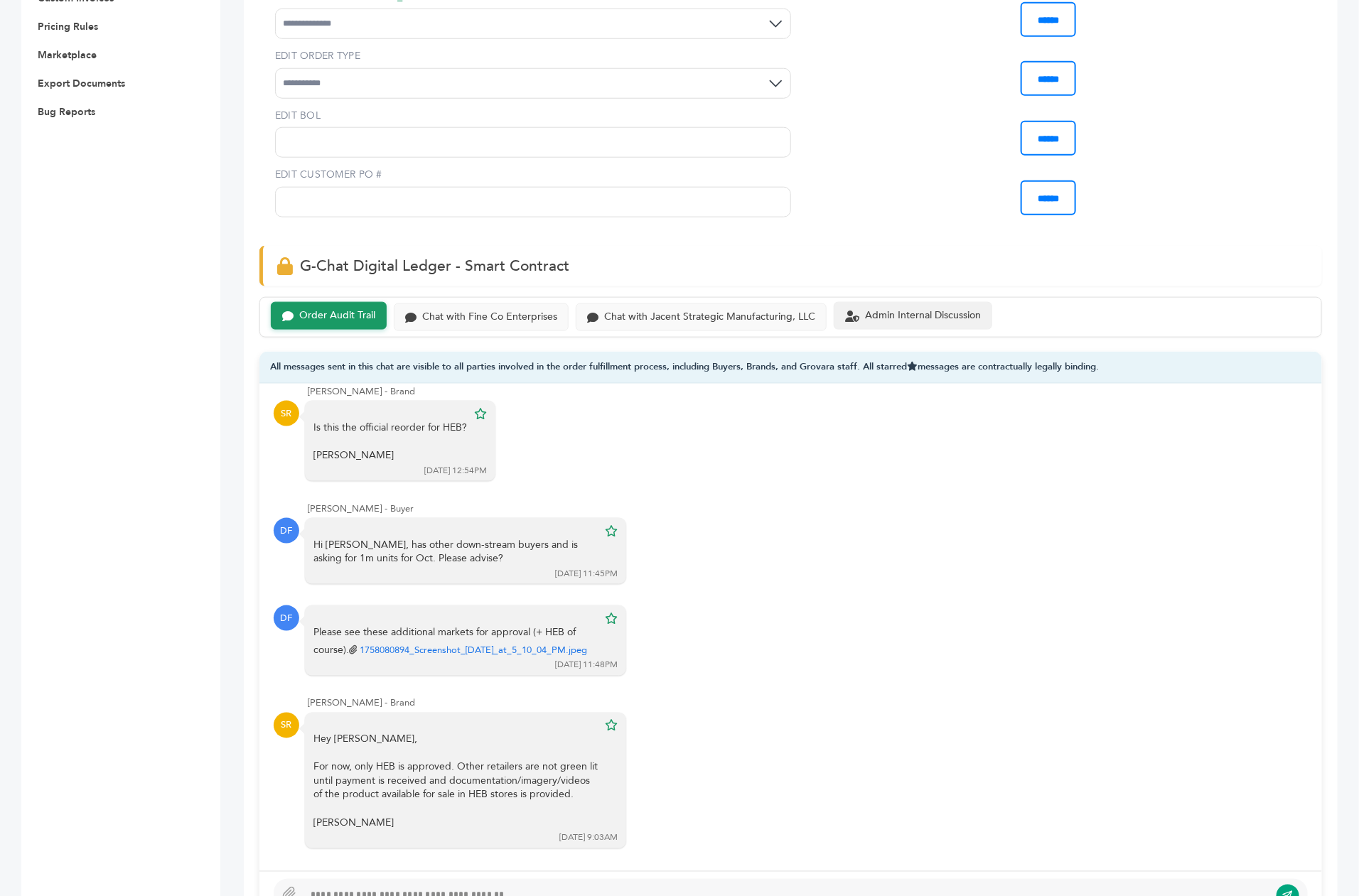
click at [911, 302] on div "Admin Internal Discussion" at bounding box center [912, 316] width 158 height 28
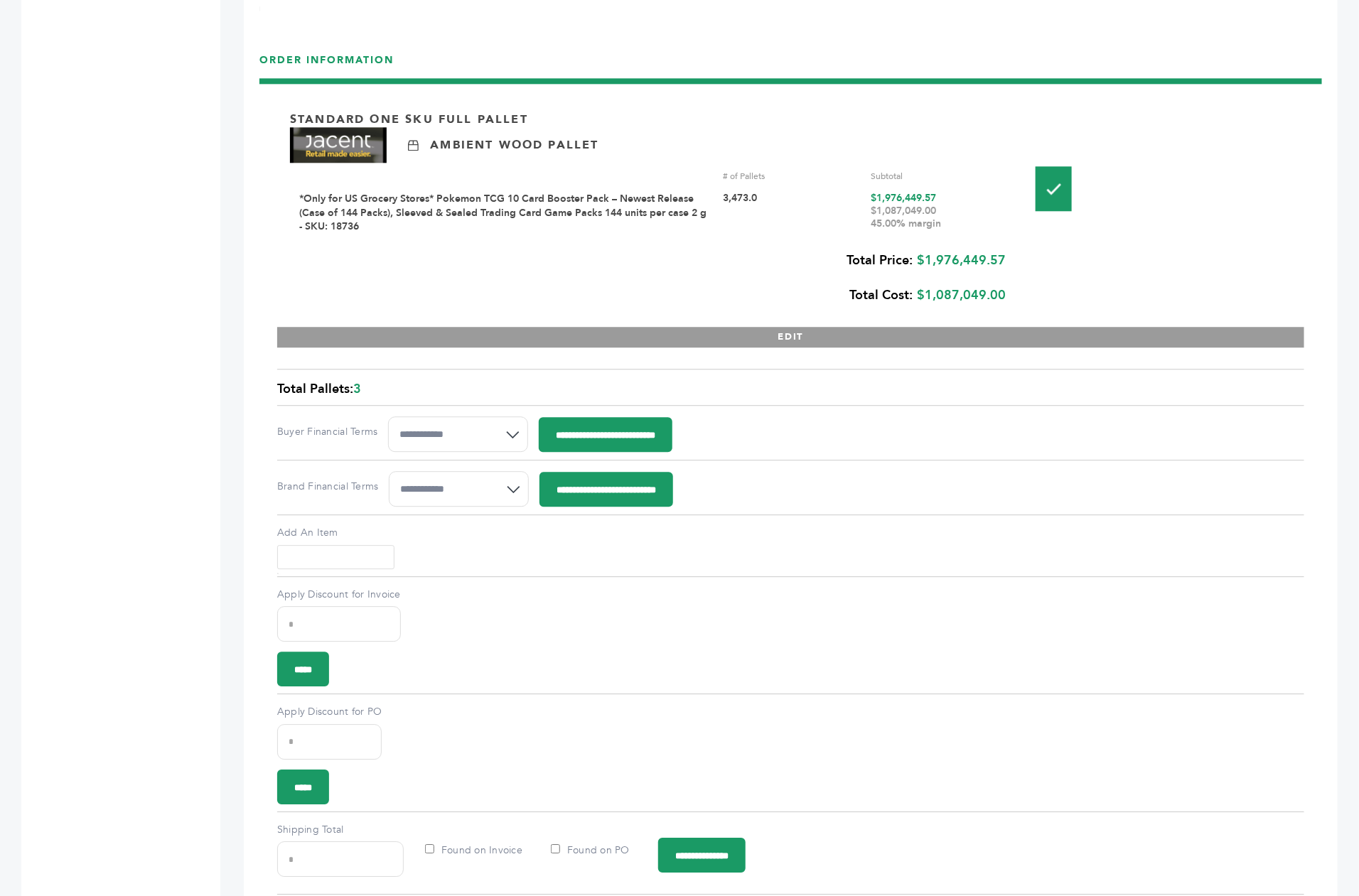
scroll to position [1743, 0]
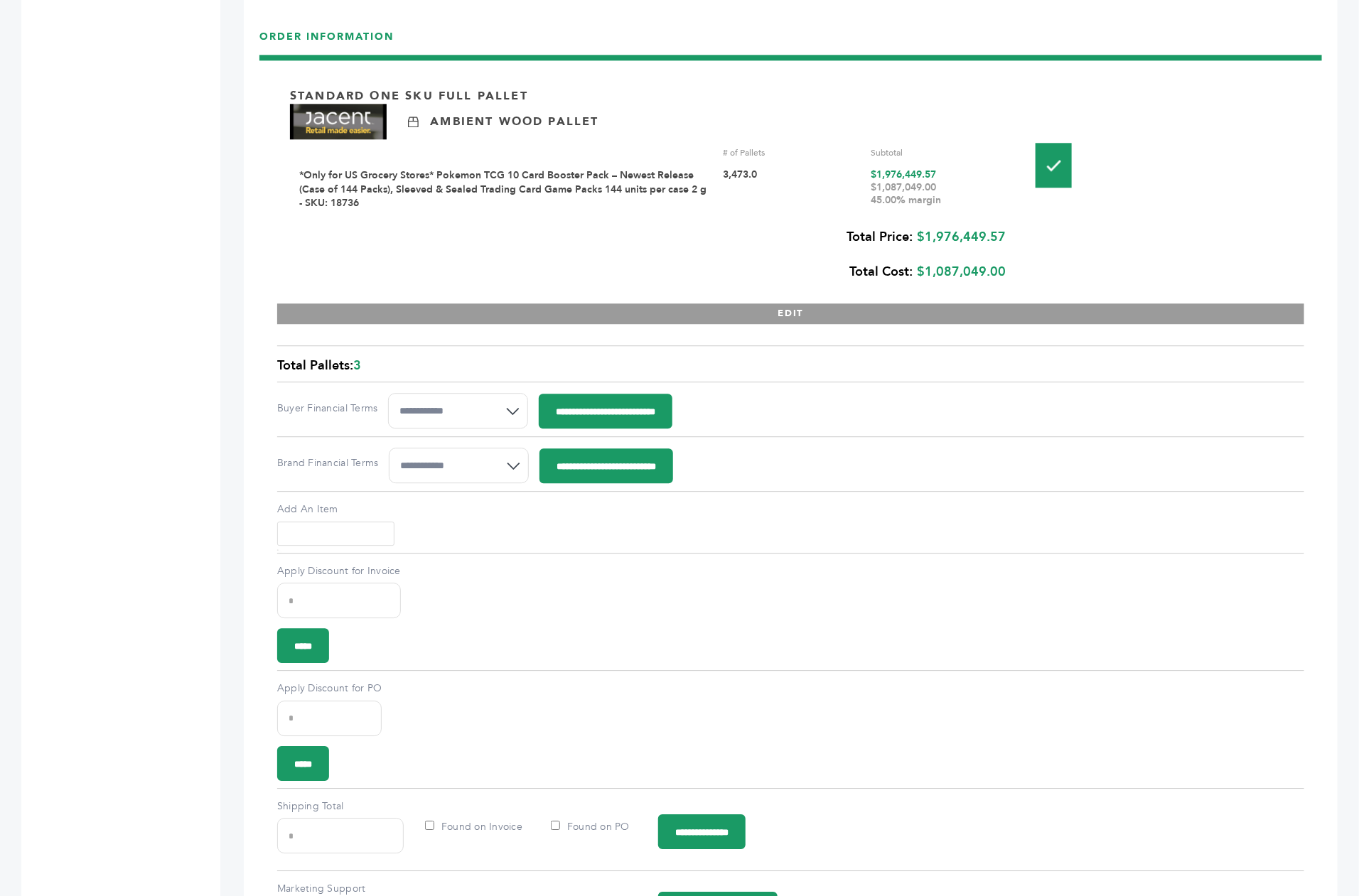
click at [945, 181] on div "$1,087,049.00 45.00% margin" at bounding box center [941, 194] width 138 height 26
drag, startPoint x: 945, startPoint y: 155, endPoint x: 856, endPoint y: 158, distance: 89.1
click at [856, 168] on div "*Only for US Grocery Stores* Pokemon TCG 10 Card Booster Pack – Newest Release …" at bounding box center [653, 189] width 709 height 42
click at [886, 181] on div "$1,087,049.00 45.00% margin" at bounding box center [941, 194] width 138 height 26
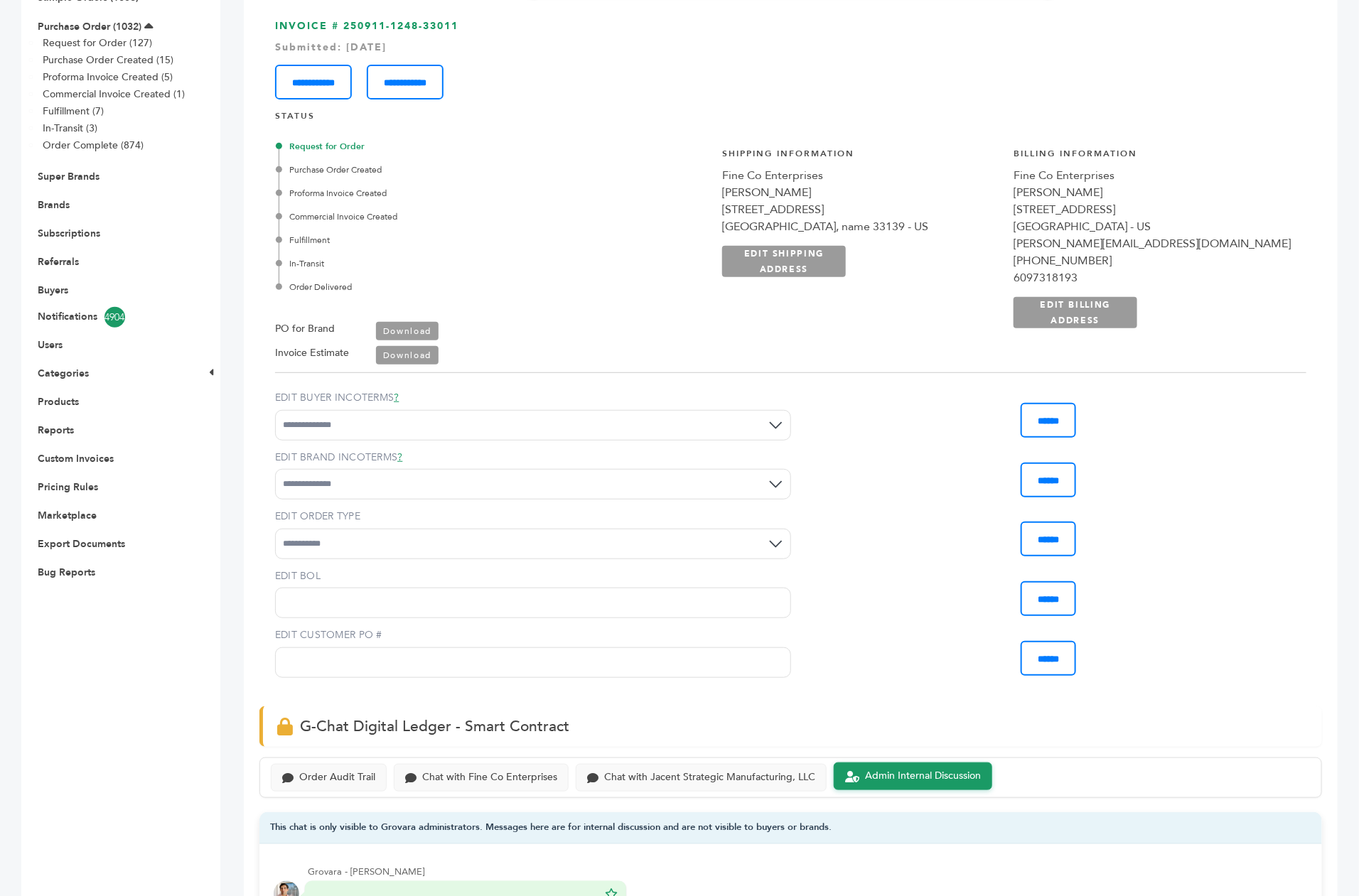
scroll to position [0, 0]
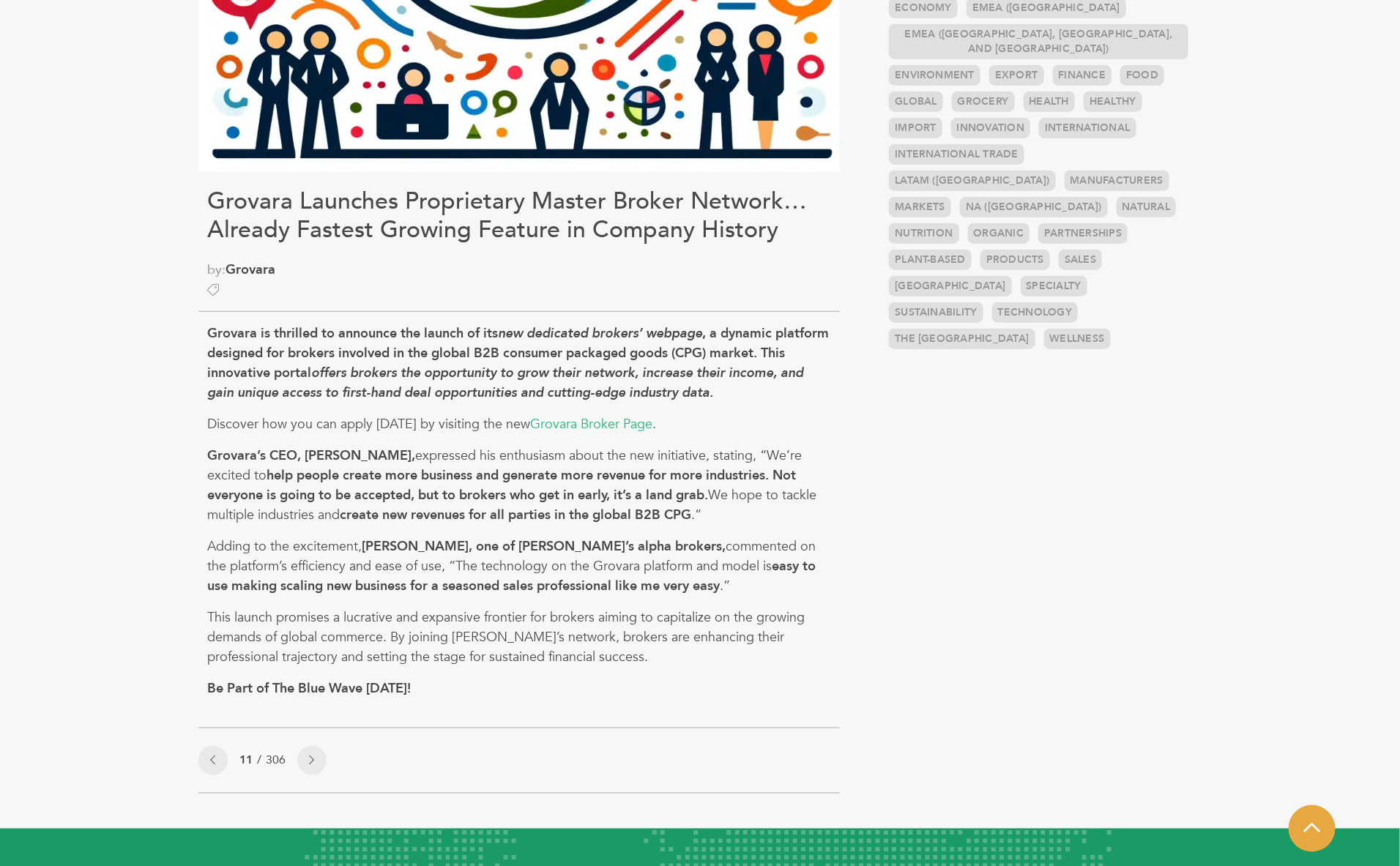
scroll to position [578, 0]
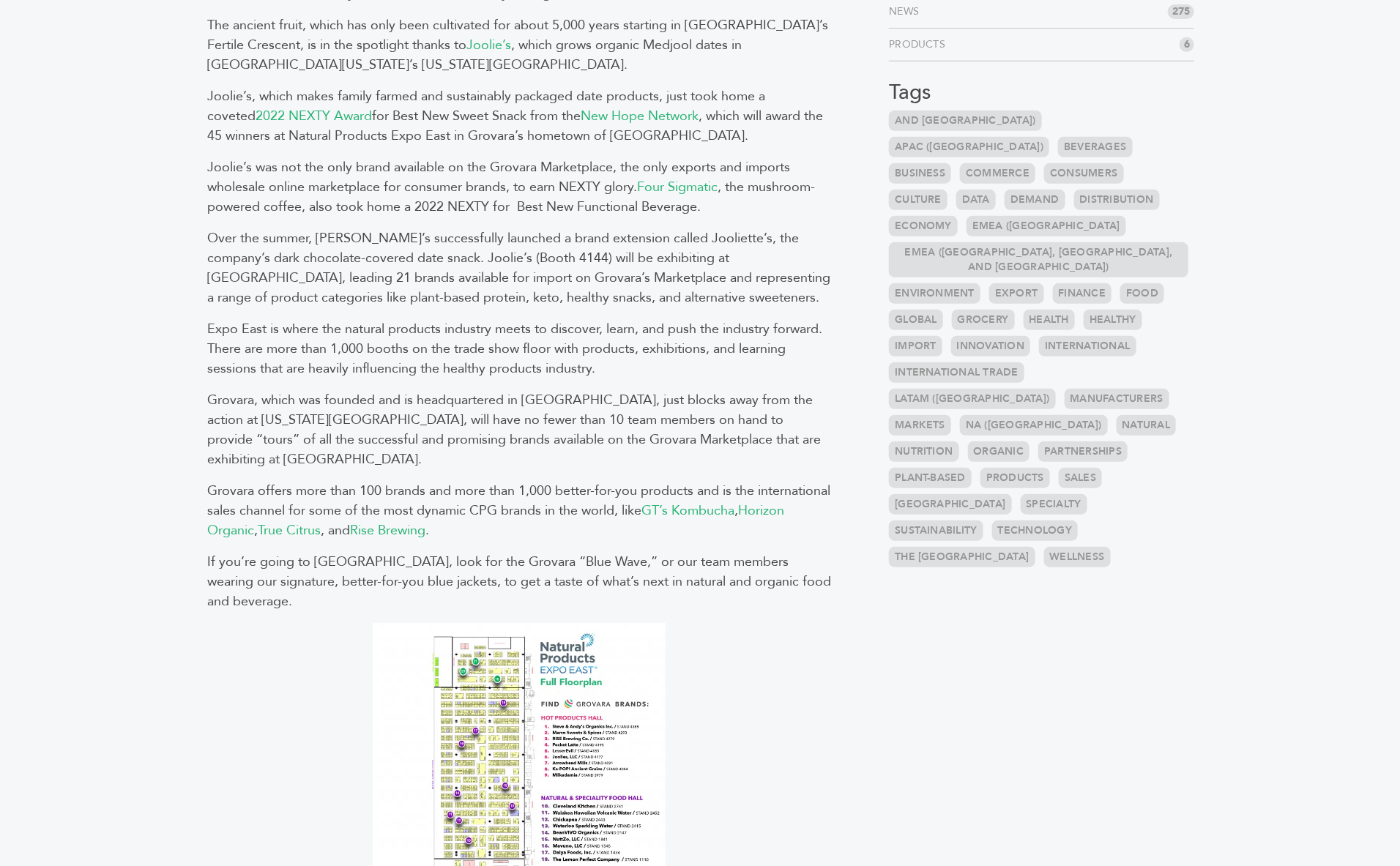
scroll to position [231, 0]
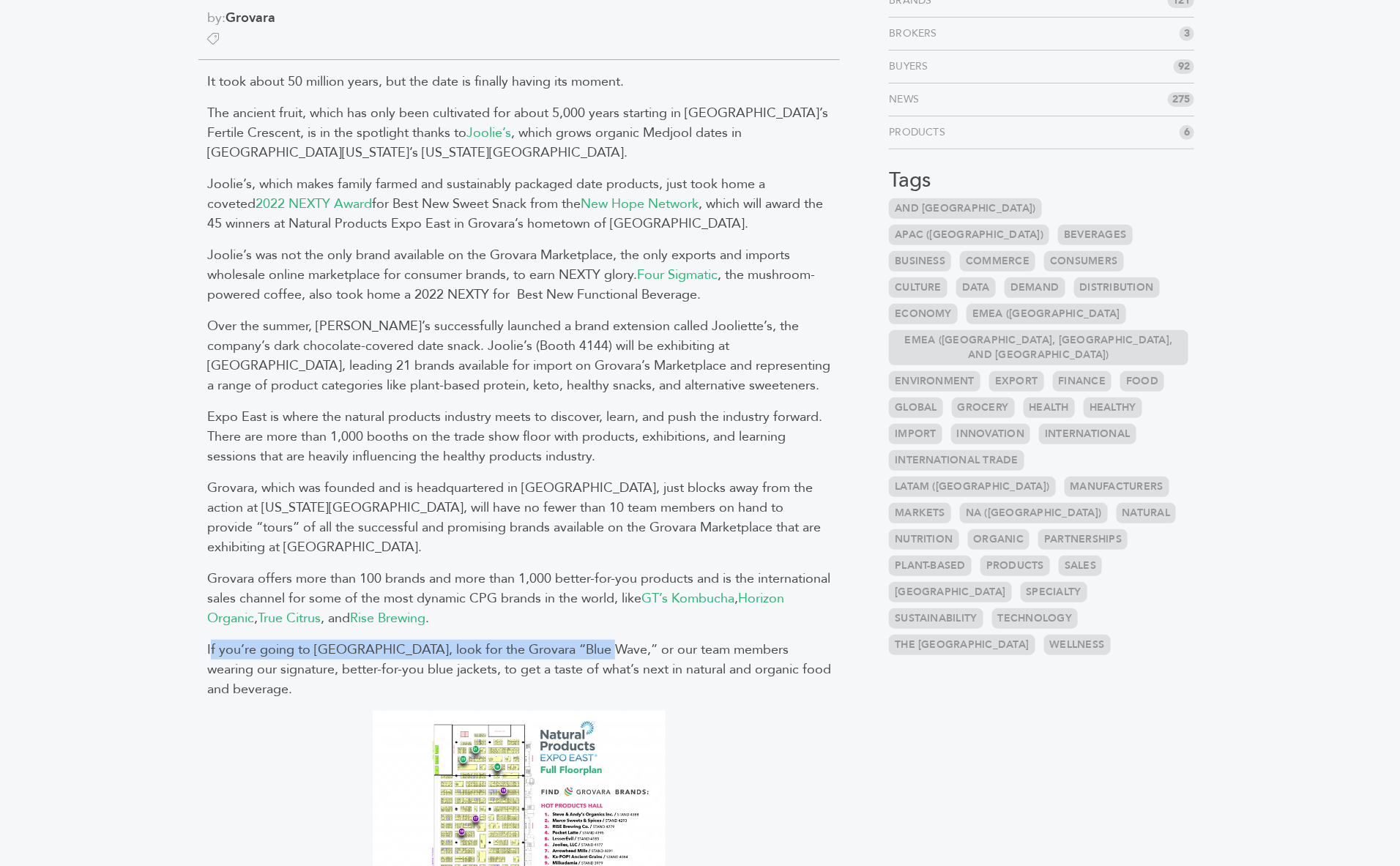
drag, startPoint x: 587, startPoint y: 623, endPoint x: 213, endPoint y: 625, distance: 374.0
click at [213, 641] on span "If you’re going to [GEOGRAPHIC_DATA], look for the Grovara “Blue Wave,” or our …" at bounding box center [519, 669] width 624 height 58
click at [568, 641] on span "If you’re going to Expo East, look for the Grovara “Blue Wave,” or our team mem…" at bounding box center [519, 669] width 624 height 58
drag, startPoint x: 585, startPoint y: 618, endPoint x: 502, endPoint y: 618, distance: 83.0
click at [502, 641] on span "If you’re going to Expo East, look for the Grovara “Blue Wave,” or our team mem…" at bounding box center [519, 669] width 624 height 58
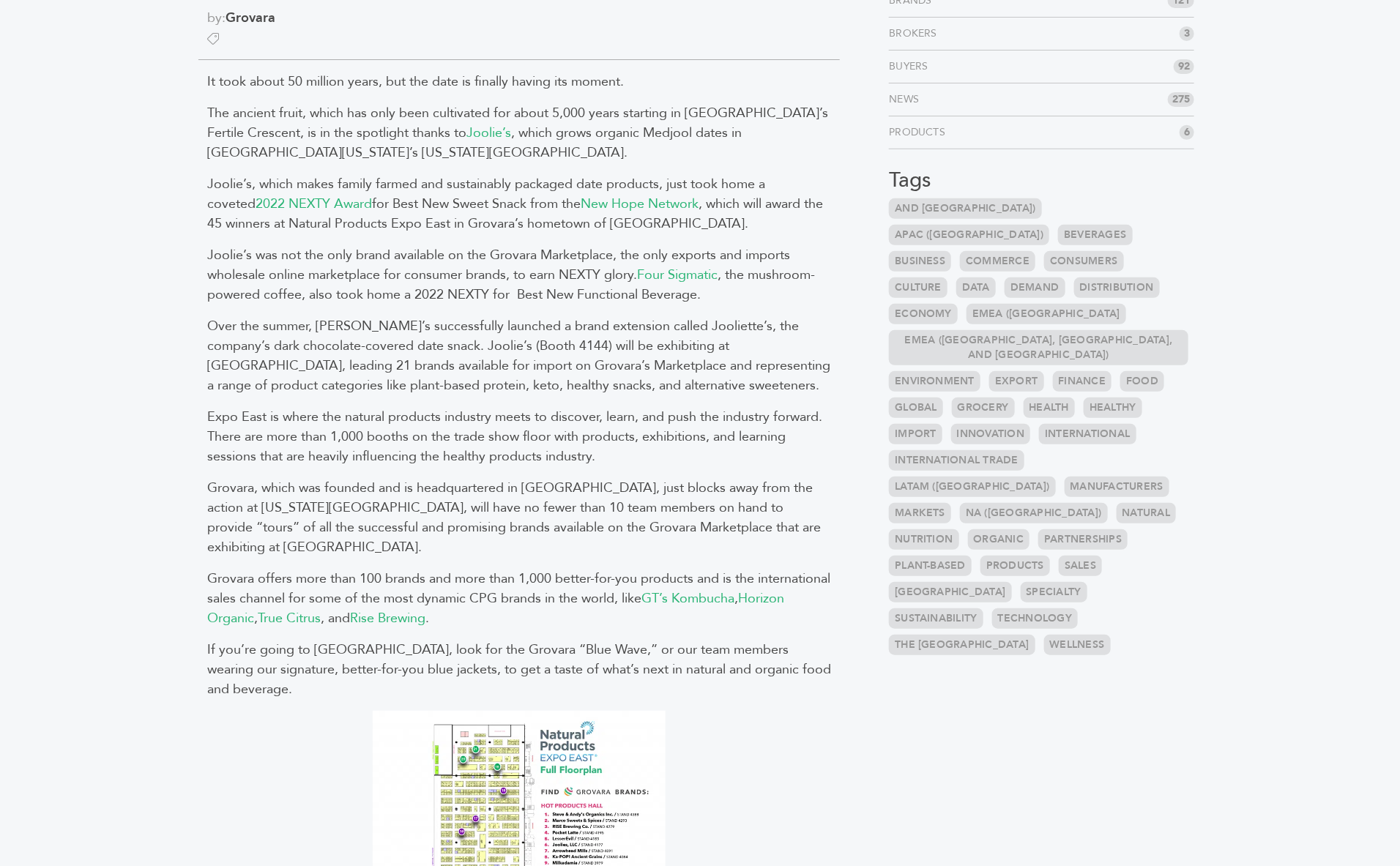
click at [589, 586] on p "Grovara offers more than 100 brands and more than 1,000 better-for-you products…" at bounding box center [519, 598] width 624 height 60
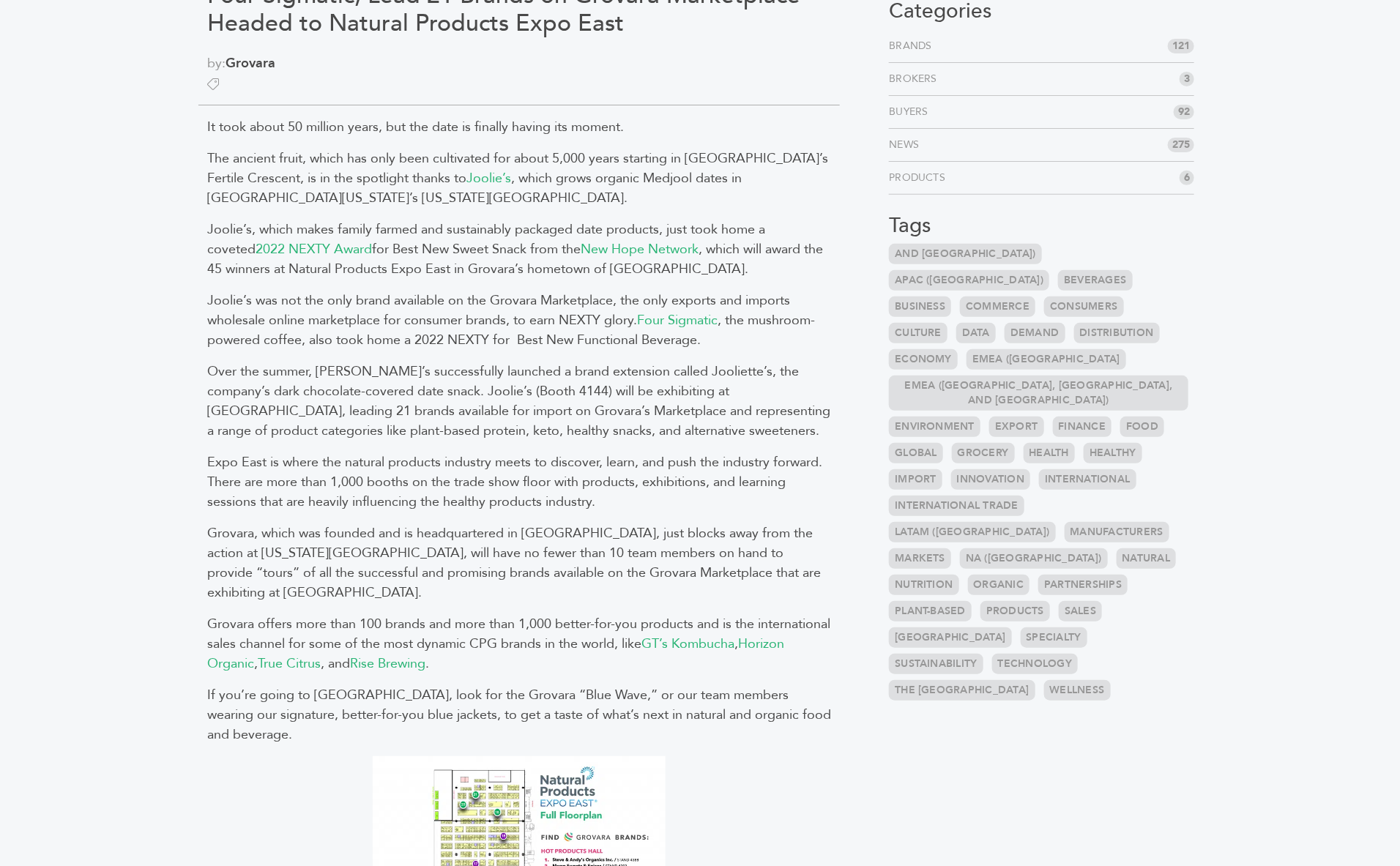
scroll to position [0, 0]
